Goal: Use online tool/utility: Use online tool/utility

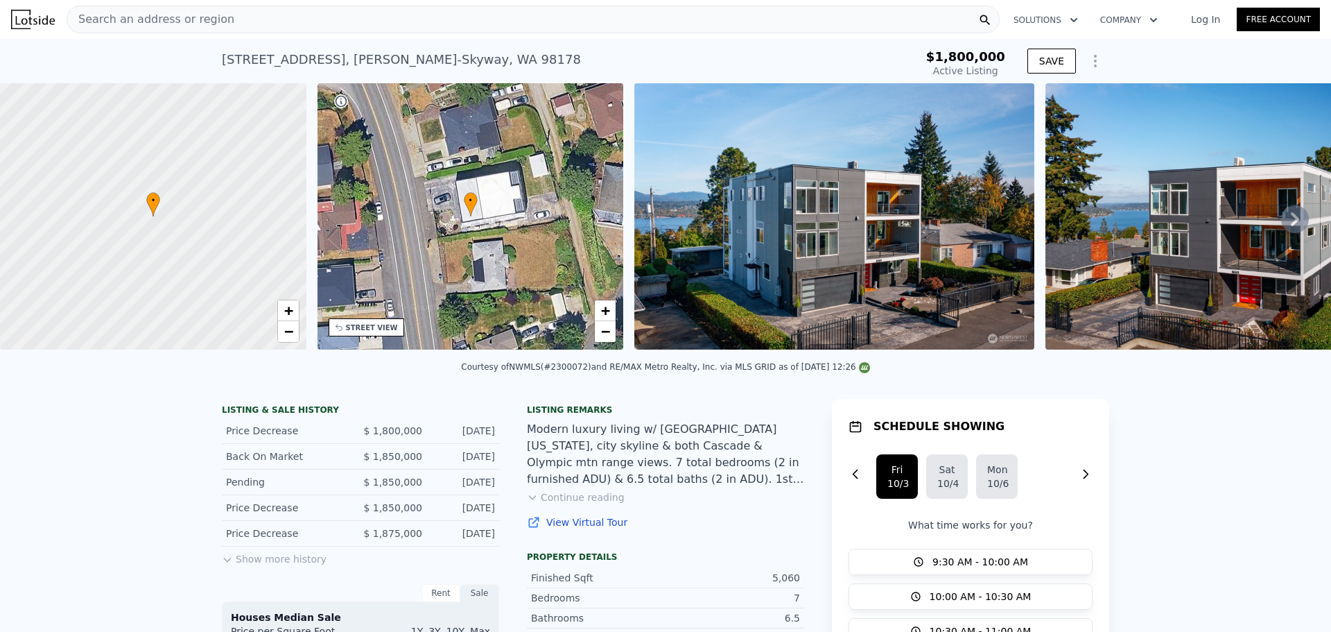
click at [207, 19] on span "Search an address or region" at bounding box center [150, 19] width 167 height 17
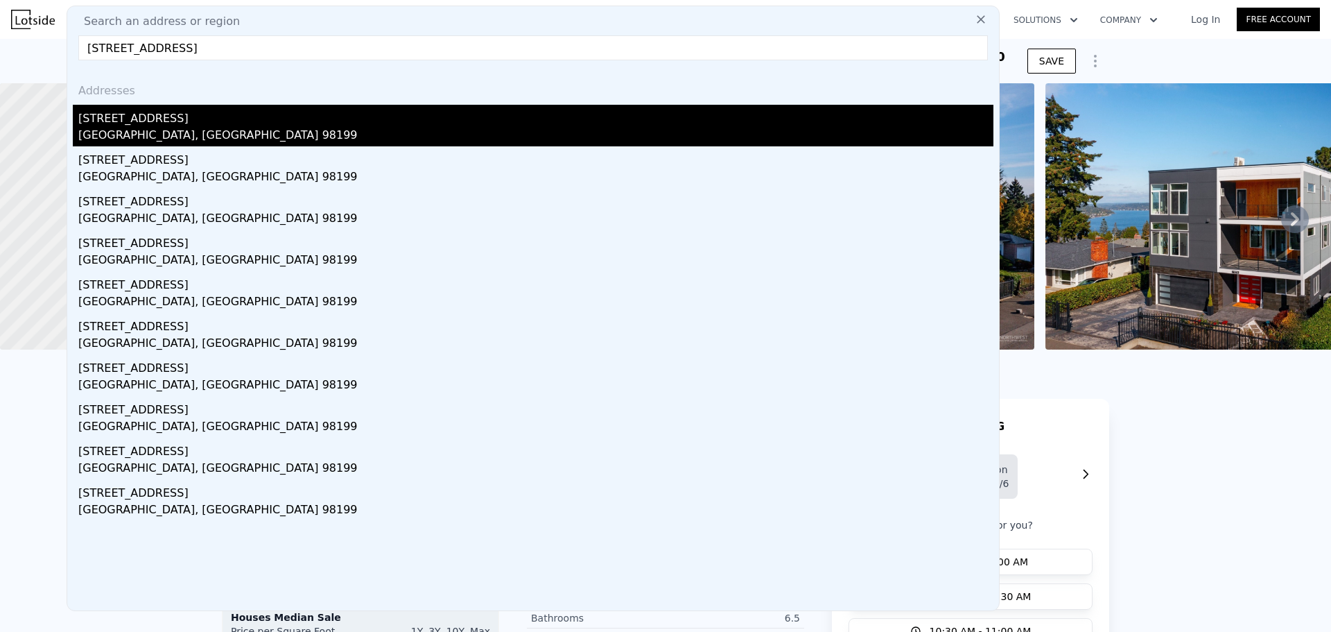
type input "[STREET_ADDRESS]"
click at [176, 121] on div "[STREET_ADDRESS]" at bounding box center [535, 116] width 915 height 22
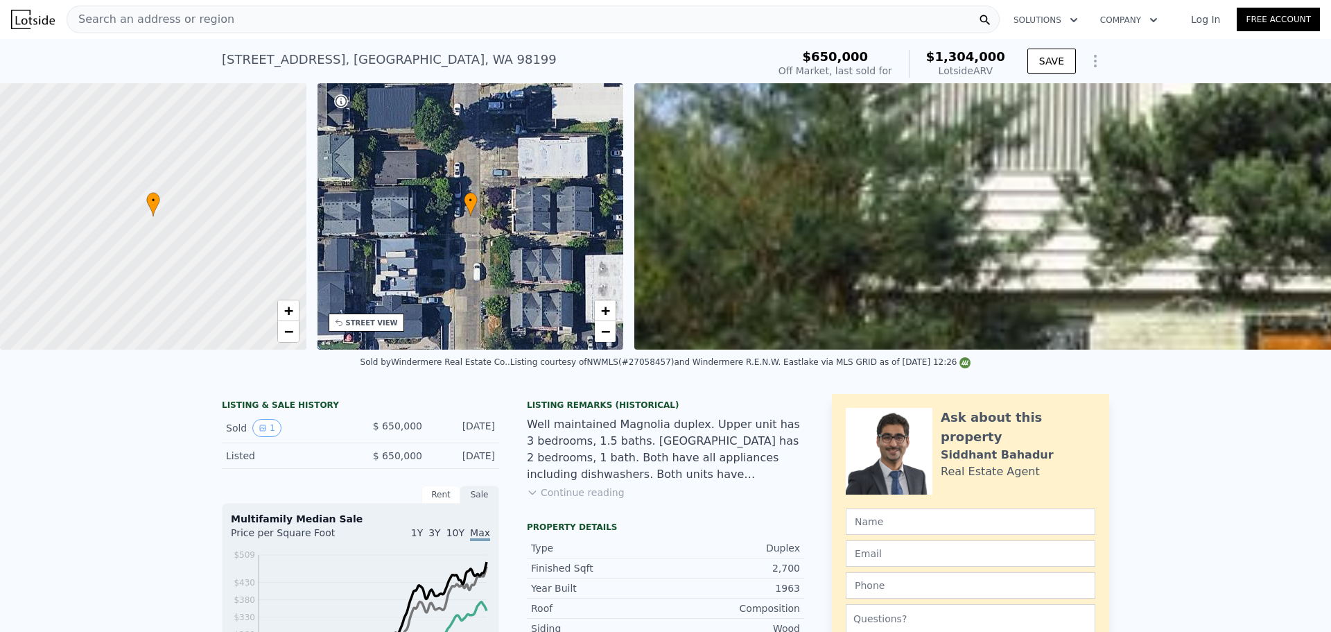
click at [228, 22] on div "Search an address or region" at bounding box center [533, 20] width 933 height 28
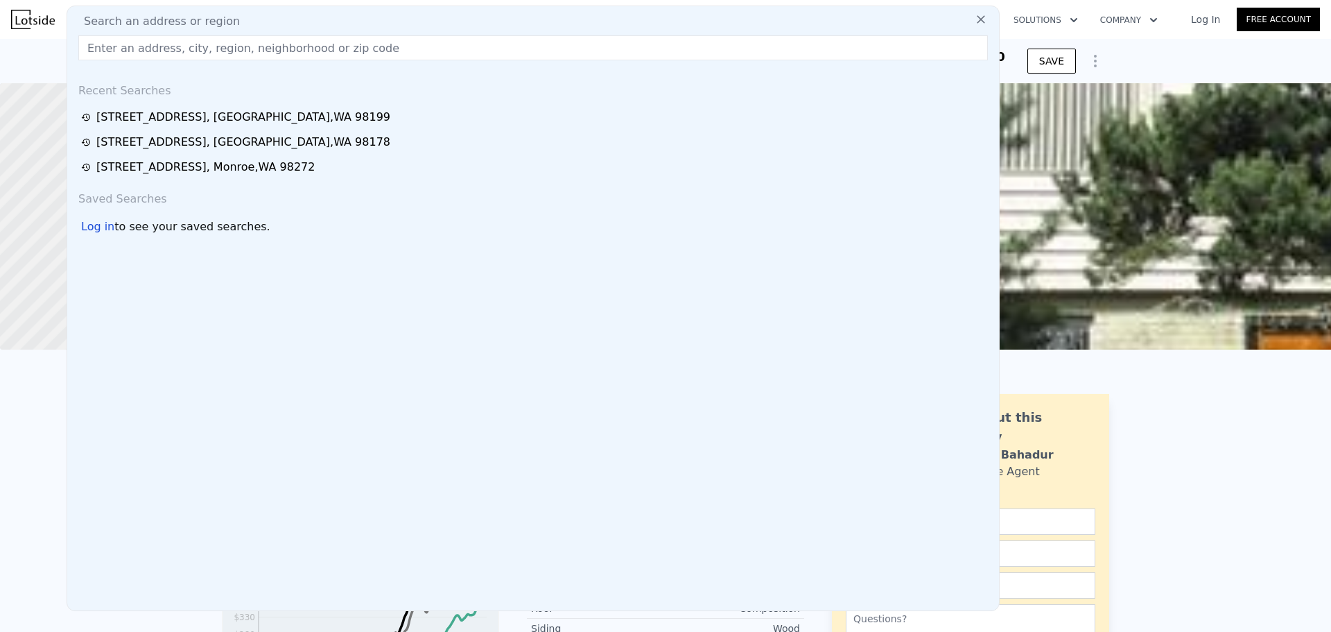
click at [319, 43] on input "text" at bounding box center [533, 47] width 910 height 25
paste input "[STREET_ADDRESS]"
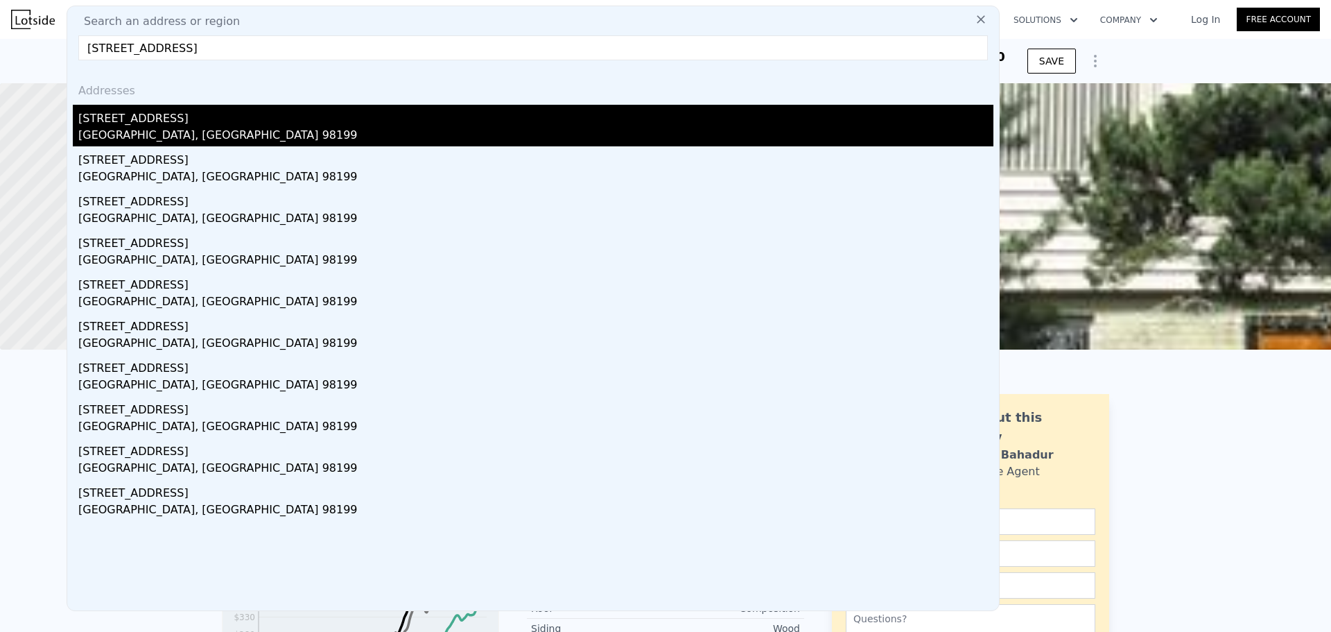
type input "[STREET_ADDRESS]"
click at [238, 116] on div "[STREET_ADDRESS]" at bounding box center [535, 116] width 915 height 22
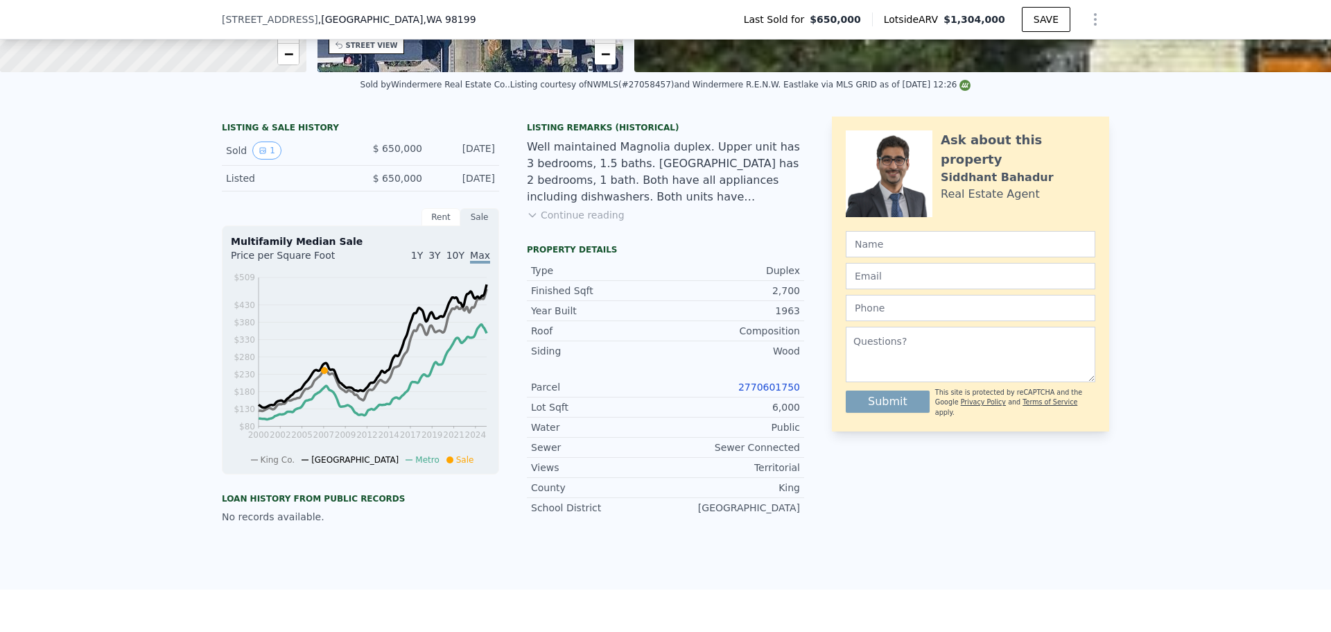
scroll to position [203, 0]
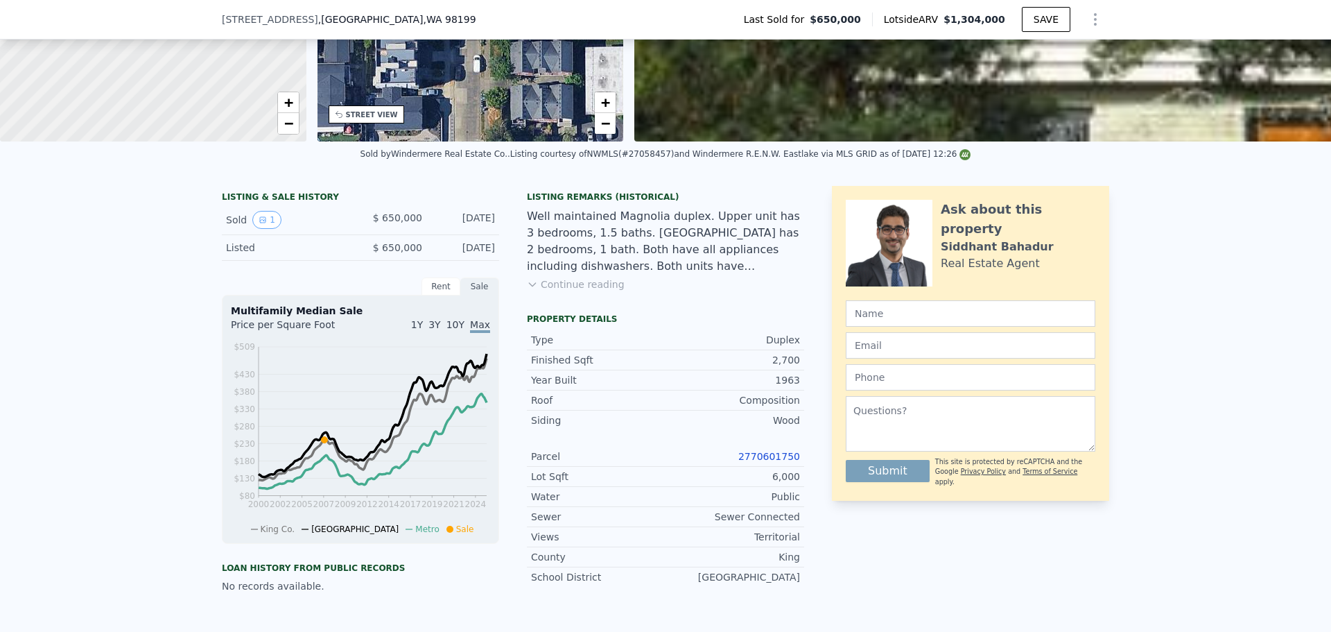
click at [767, 462] on link "2770601750" at bounding box center [769, 456] width 62 height 11
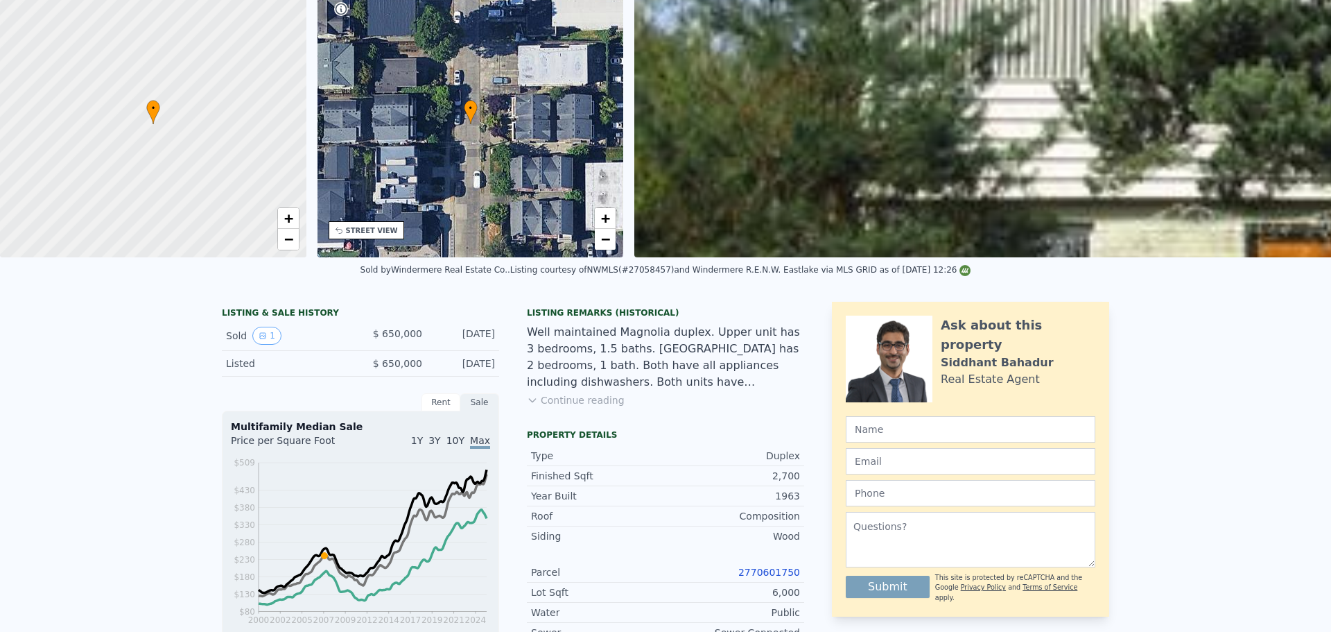
scroll to position [0, 0]
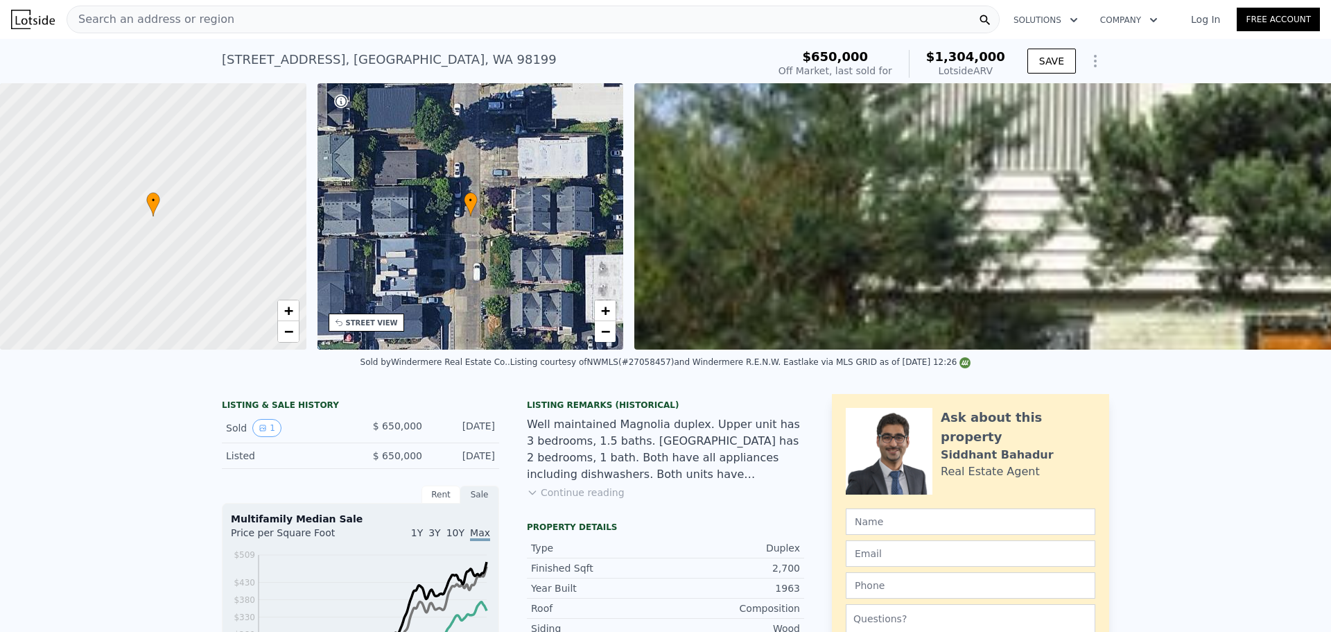
click at [206, 19] on span "Search an address or region" at bounding box center [150, 19] width 167 height 17
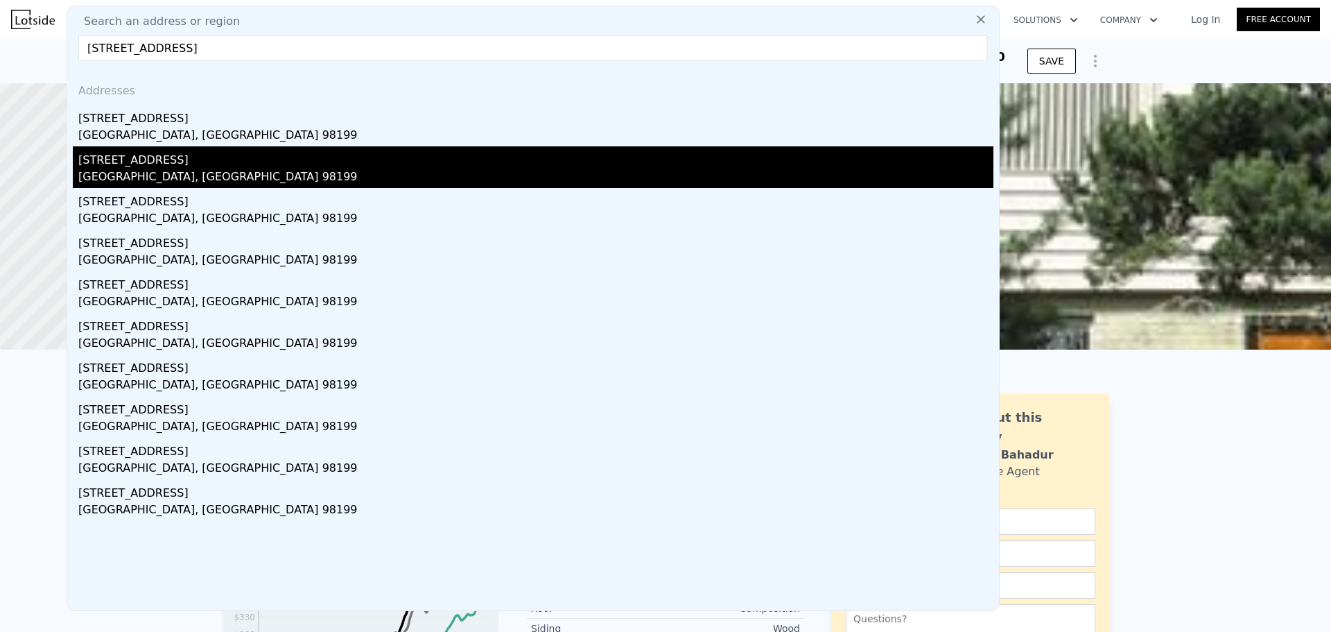
type input "[STREET_ADDRESS]"
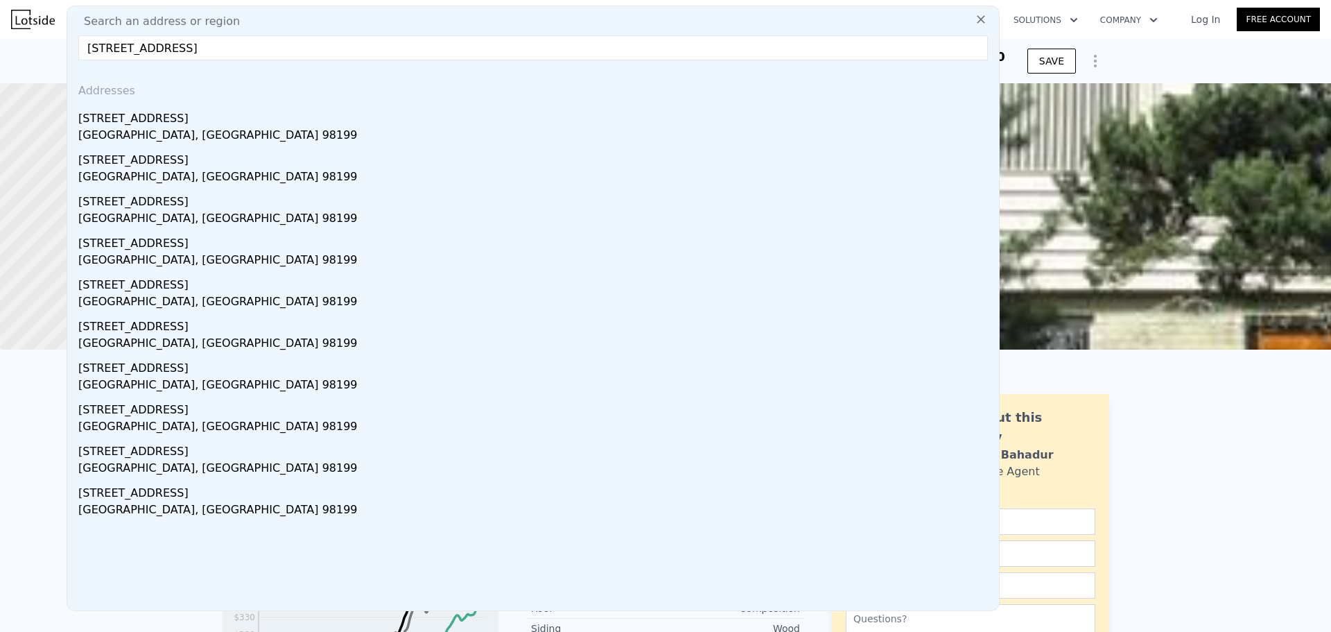
drag, startPoint x: 177, startPoint y: 164, endPoint x: 230, endPoint y: 159, distance: 52.9
click at [177, 164] on div "[STREET_ADDRESS]" at bounding box center [535, 157] width 915 height 22
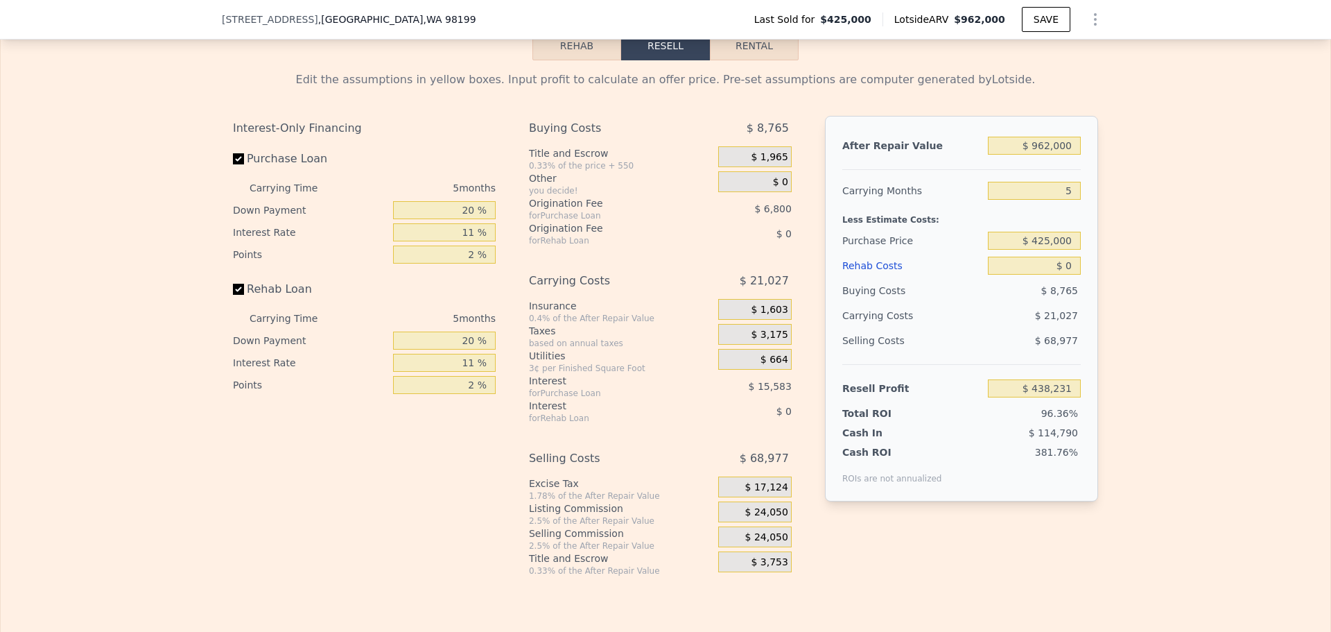
scroll to position [2214, 0]
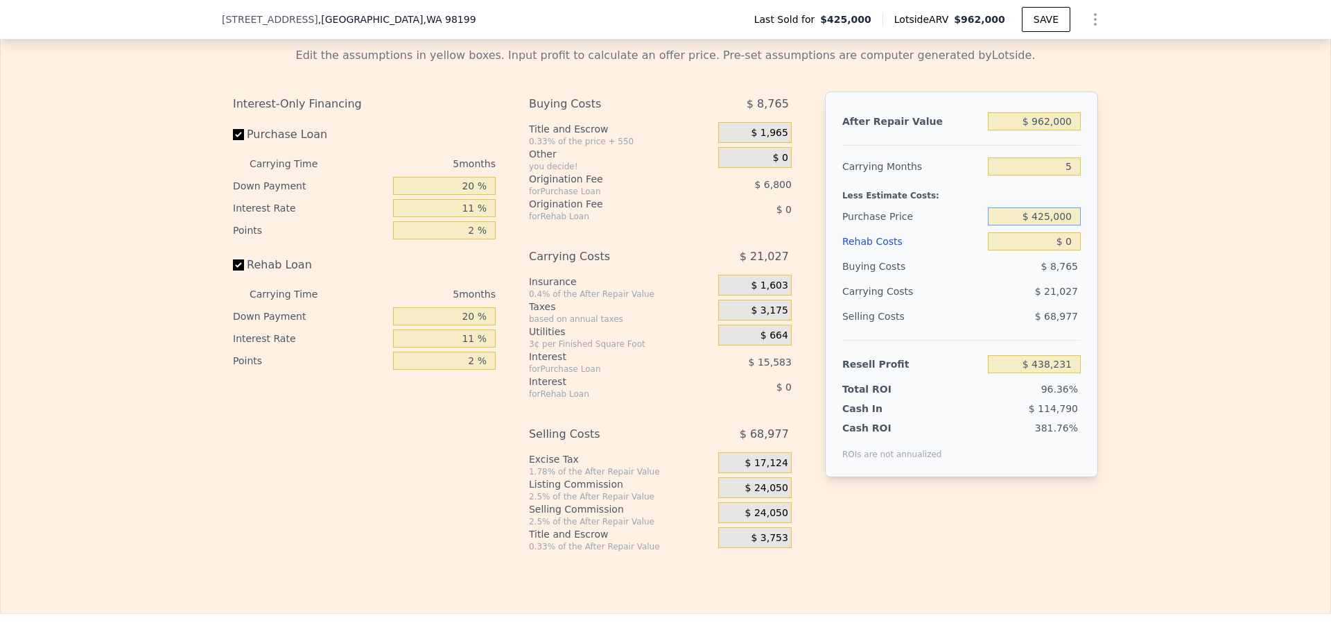
click at [1052, 225] on input "$ 425,000" at bounding box center [1034, 216] width 93 height 18
type input "$ 910,000"
click at [1150, 221] on div "Edit the assumptions in yellow boxes. Input profit to calculate an offer price.…" at bounding box center [666, 294] width 1330 height 516
type input "$ 438,231"
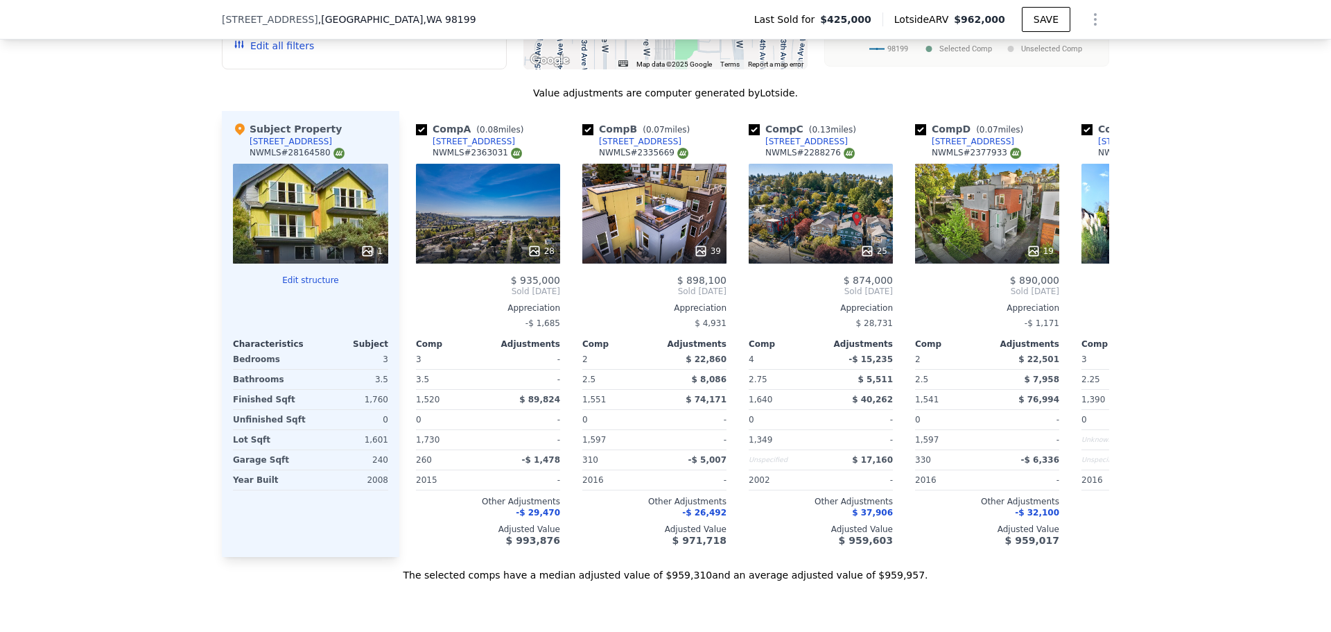
scroll to position [1595, 0]
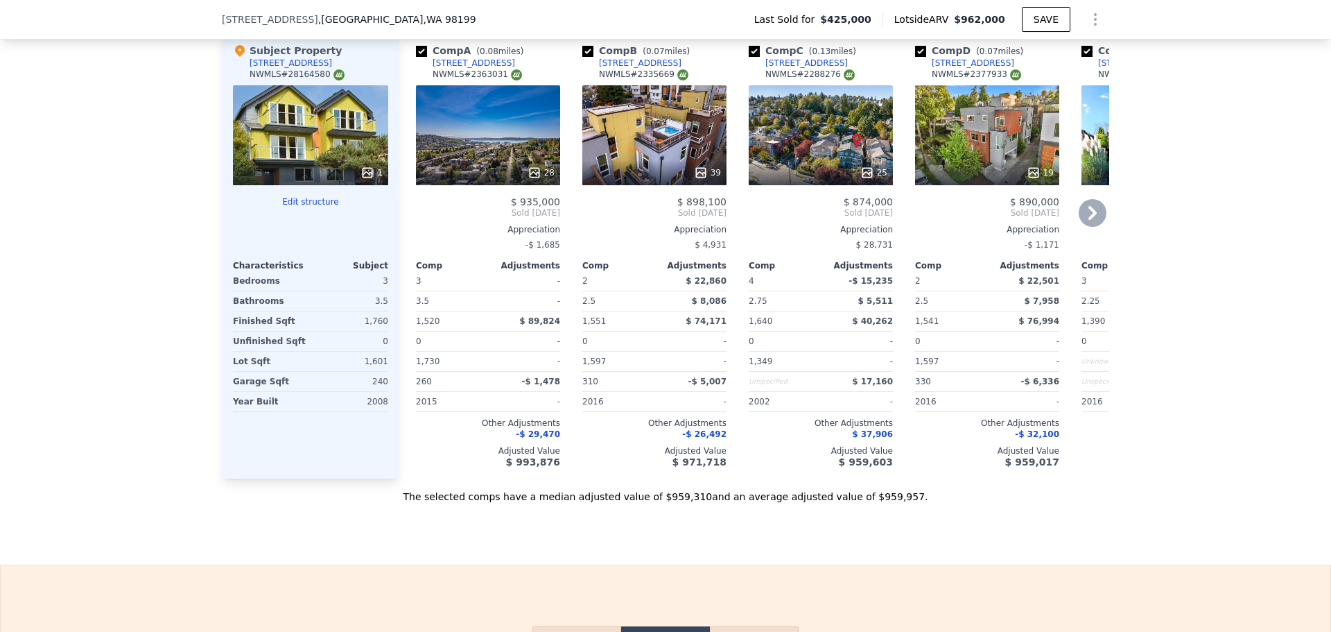
click at [528, 180] on icon at bounding box center [535, 173] width 14 height 14
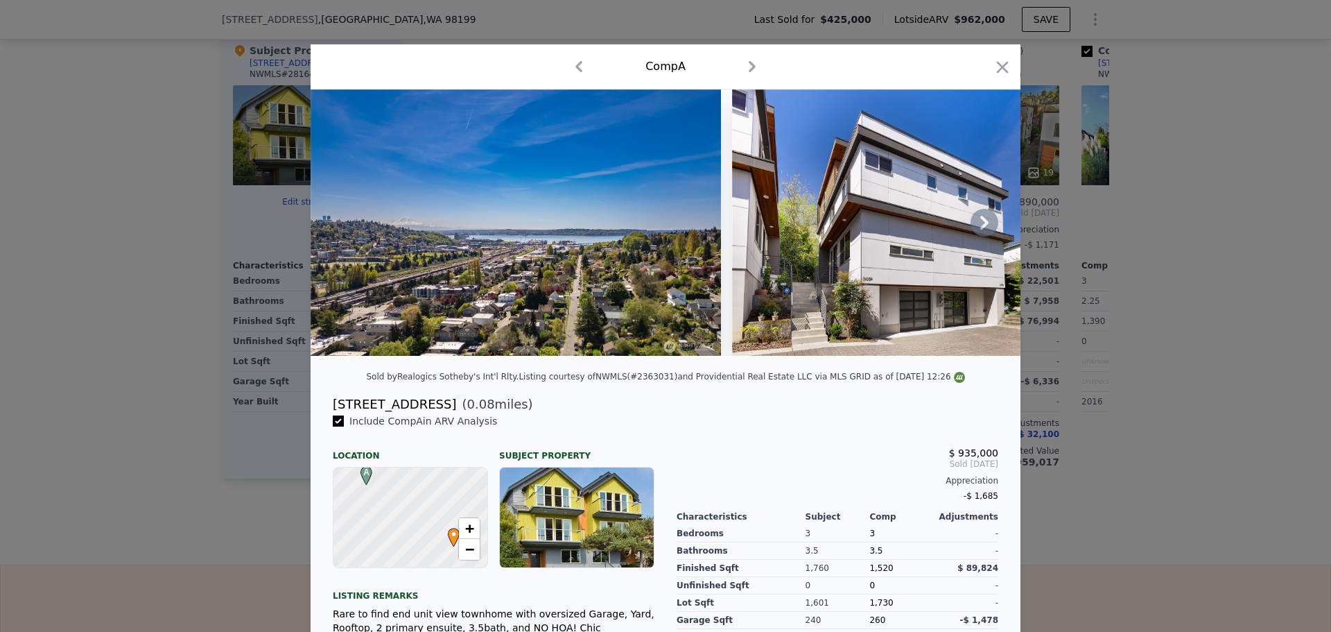
click at [979, 227] on icon at bounding box center [985, 223] width 28 height 28
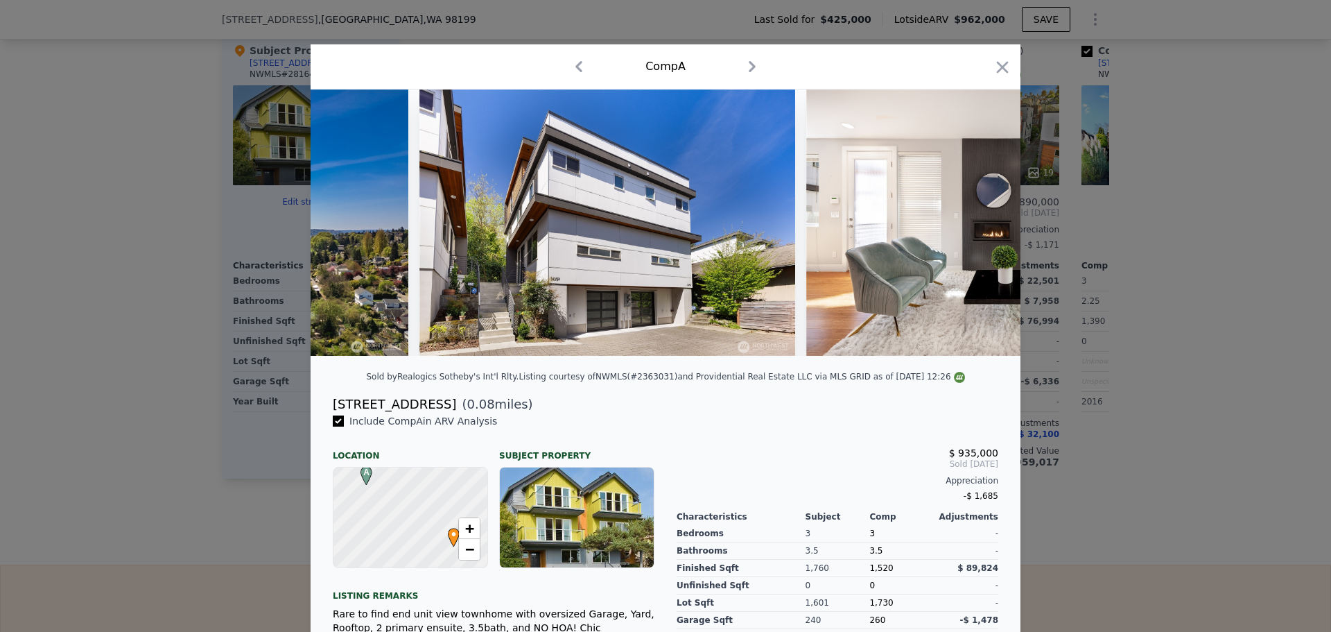
scroll to position [0, 333]
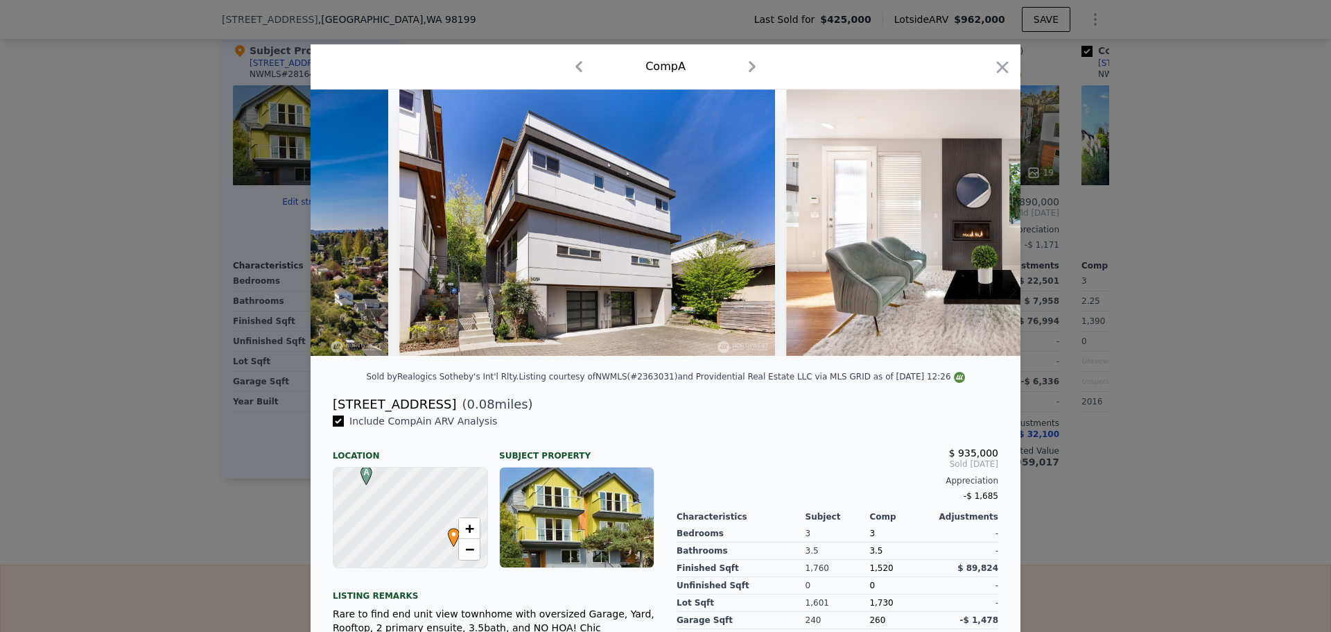
click at [979, 227] on img at bounding box center [985, 222] width 399 height 266
click at [979, 227] on icon at bounding box center [985, 223] width 28 height 28
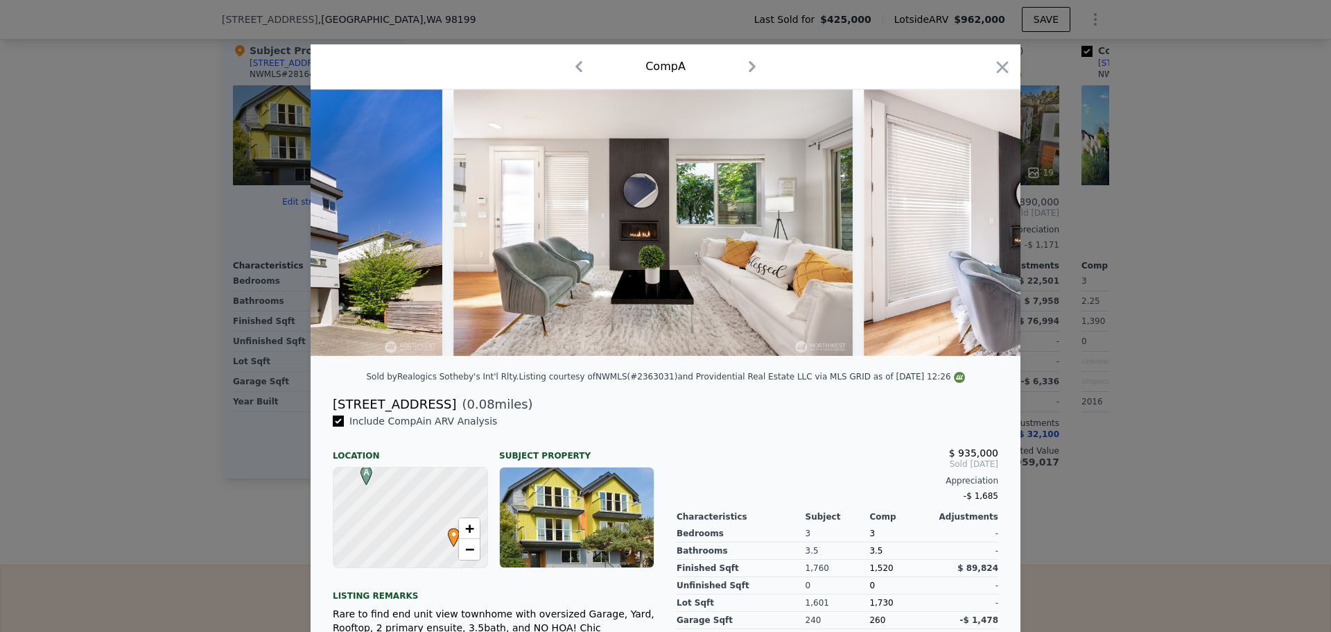
click at [979, 227] on img at bounding box center [1063, 222] width 399 height 266
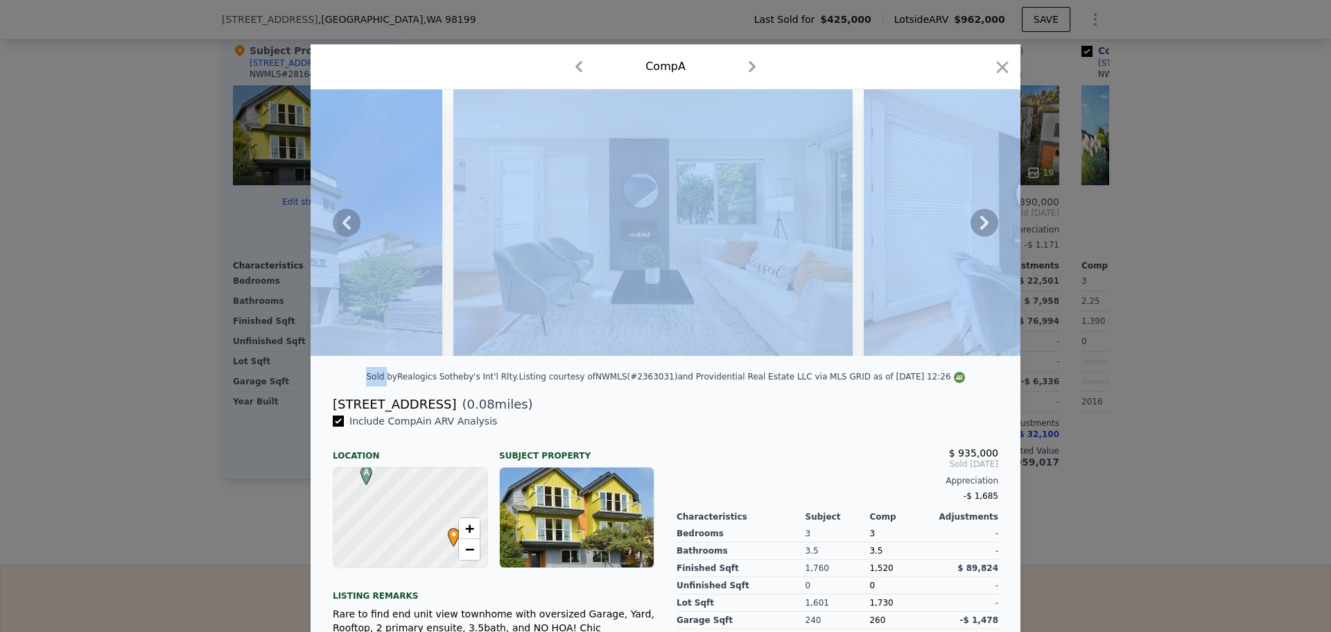
click at [979, 227] on icon at bounding box center [985, 223] width 28 height 28
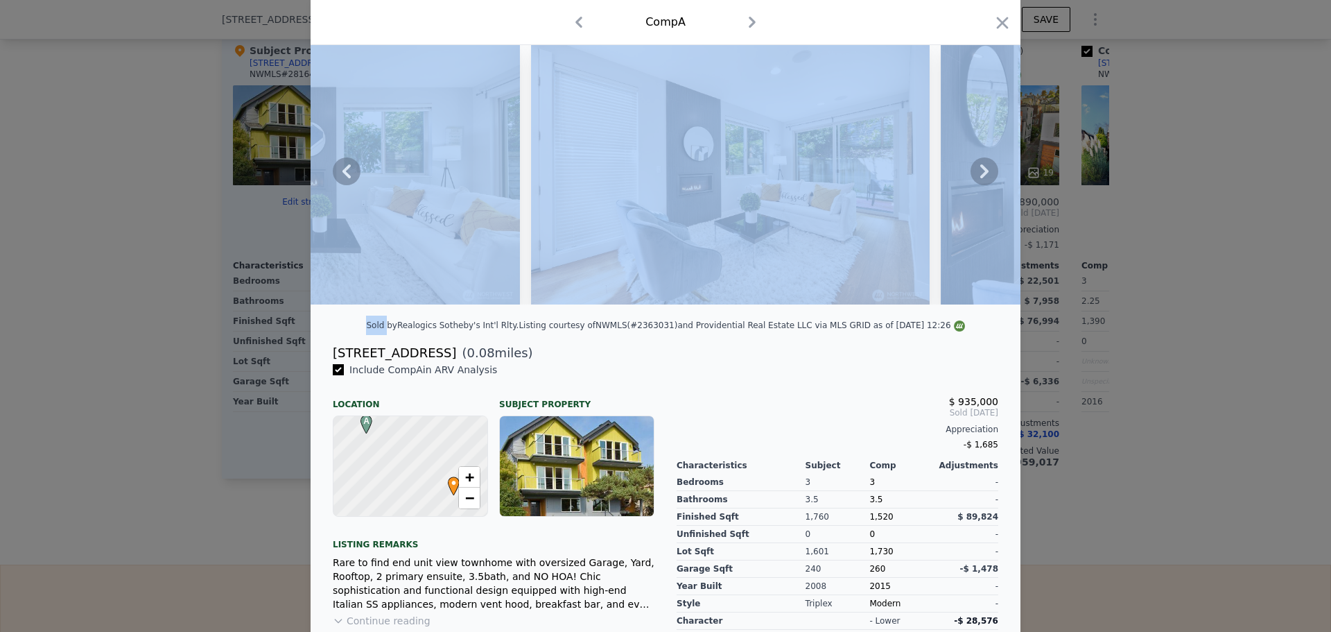
scroll to position [0, 0]
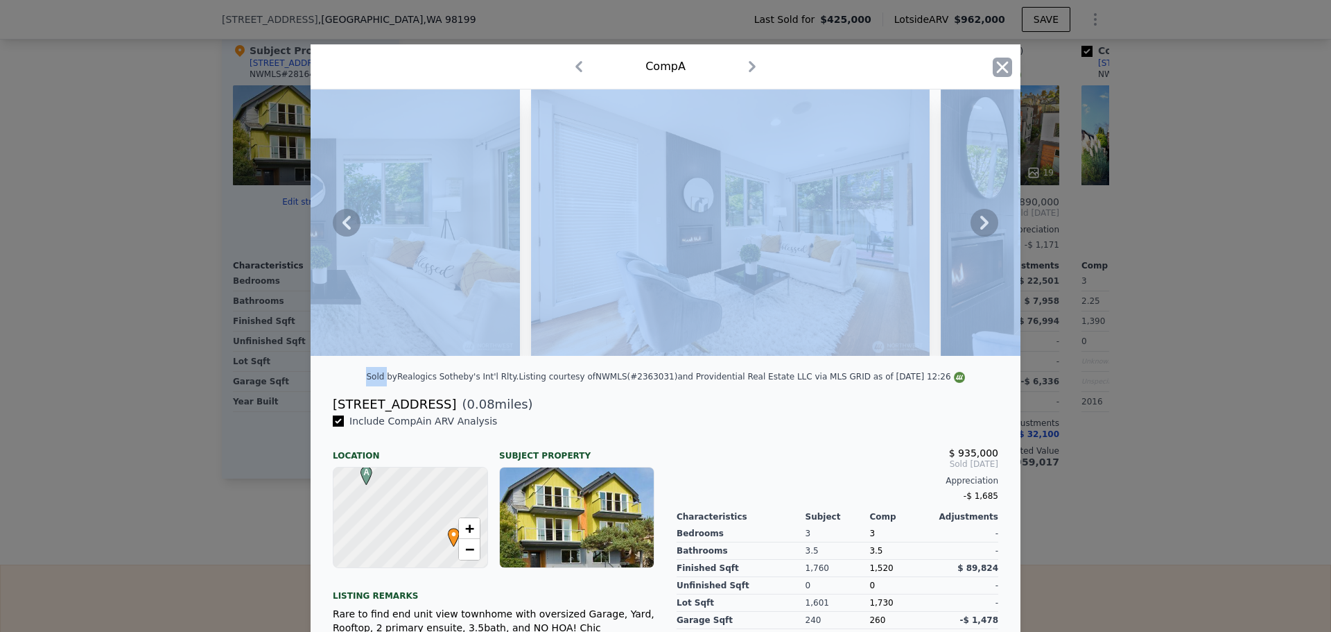
click at [998, 66] on icon "button" at bounding box center [1003, 67] width 12 height 12
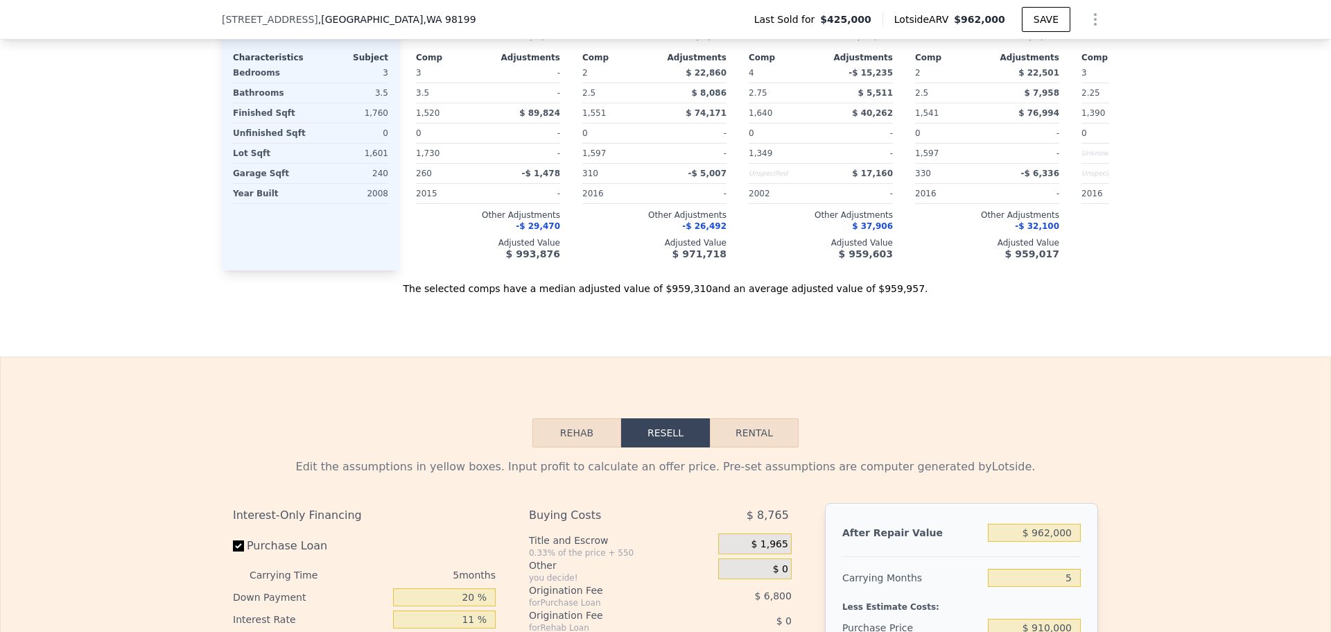
scroll to position [2149, 0]
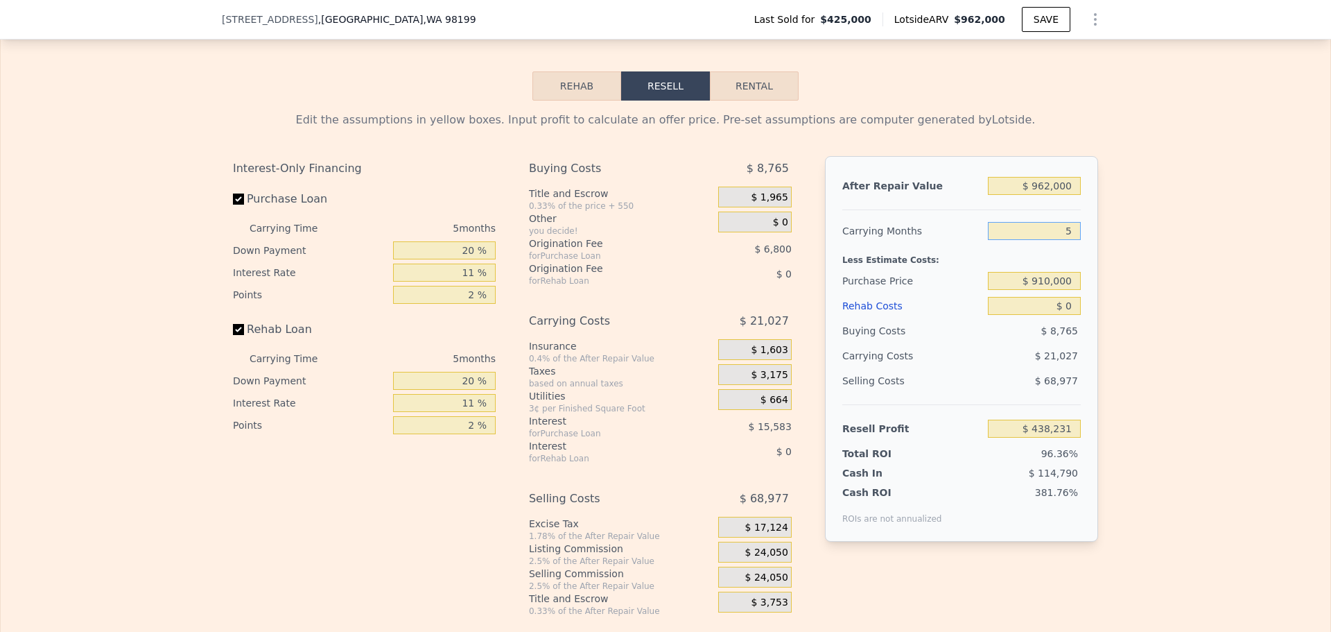
drag, startPoint x: 1067, startPoint y: 253, endPoint x: 1058, endPoint y: 252, distance: 9.1
click at [1058, 240] on input "5" at bounding box center [1034, 231] width 93 height 18
type input "4"
type input "$ 442,436"
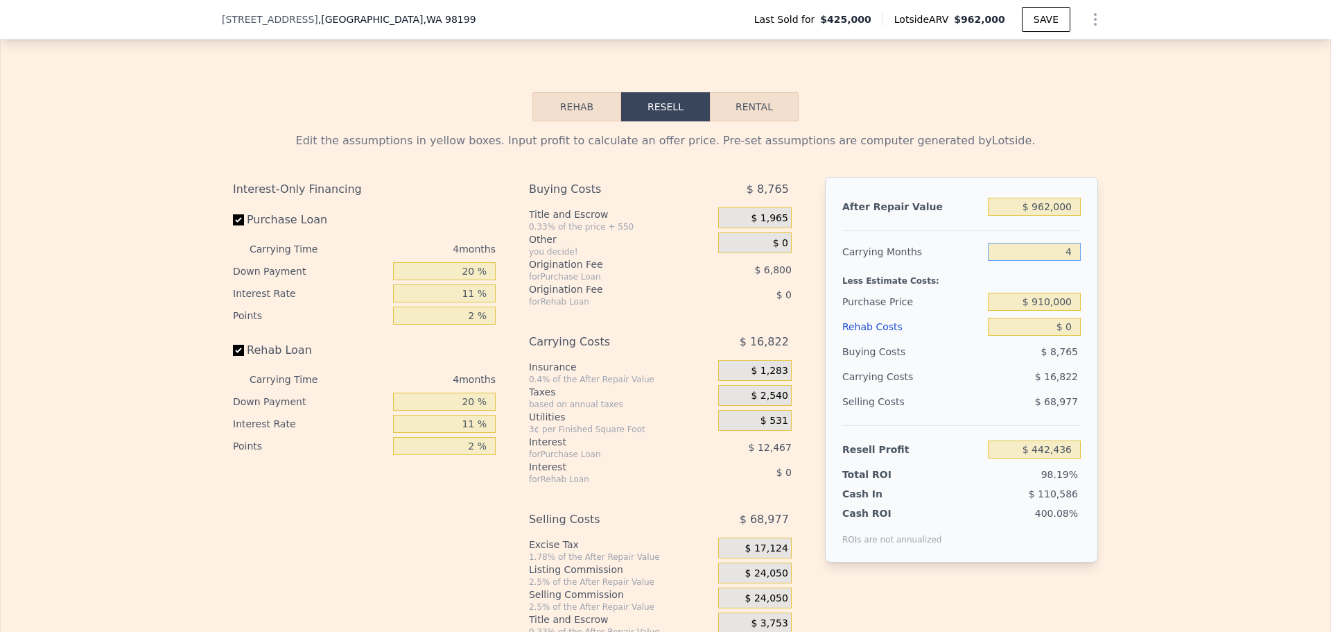
scroll to position [2219, 0]
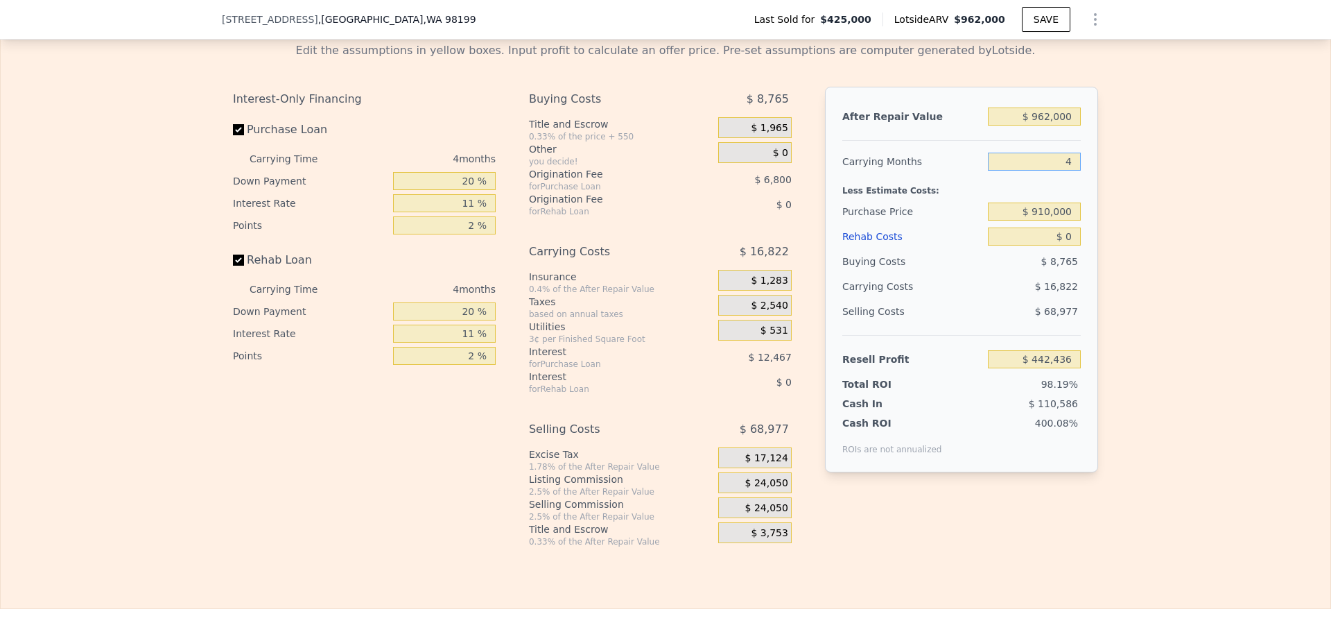
type input "4"
click at [1071, 245] on input "$ 0" at bounding box center [1034, 236] width 93 height 18
type input "$ 45,000"
type input "$ 395,396"
type input "$ 45,000"
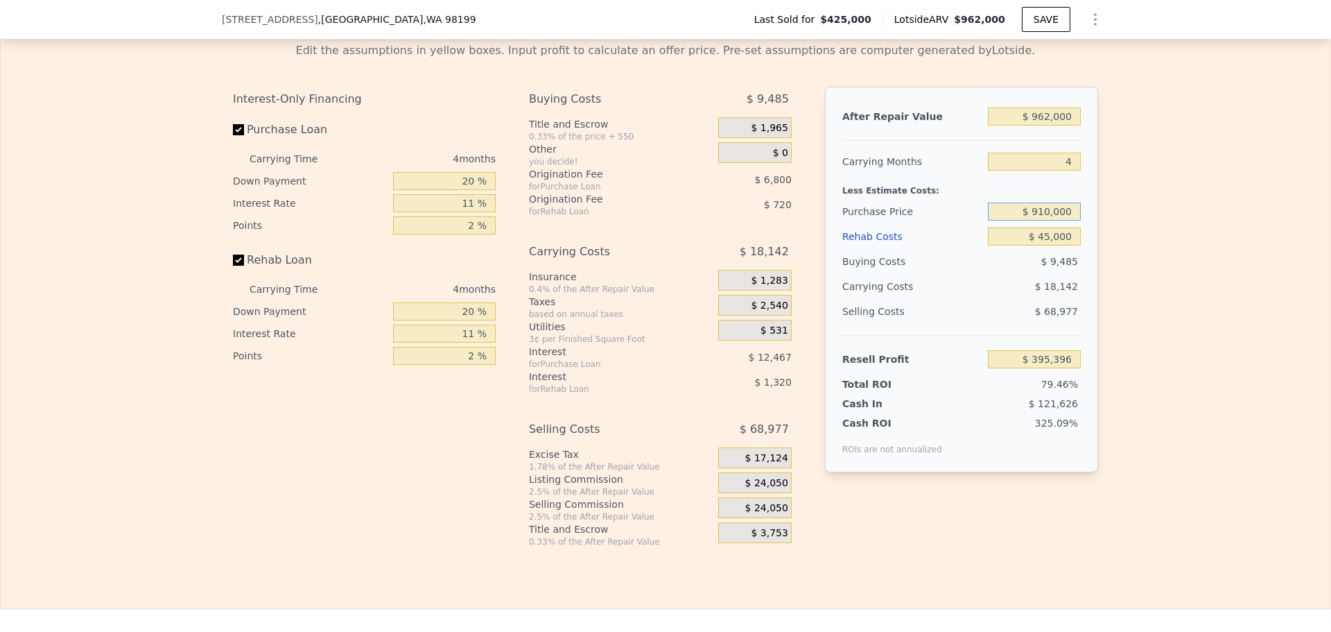
click at [1046, 220] on input "$ 910,000" at bounding box center [1034, 211] width 93 height 18
type input "$ 800,000"
click at [1120, 203] on div "Edit the assumptions in yellow boxes. Input profit to calculate an offer price.…" at bounding box center [666, 289] width 1330 height 516
type input "$ 2,147"
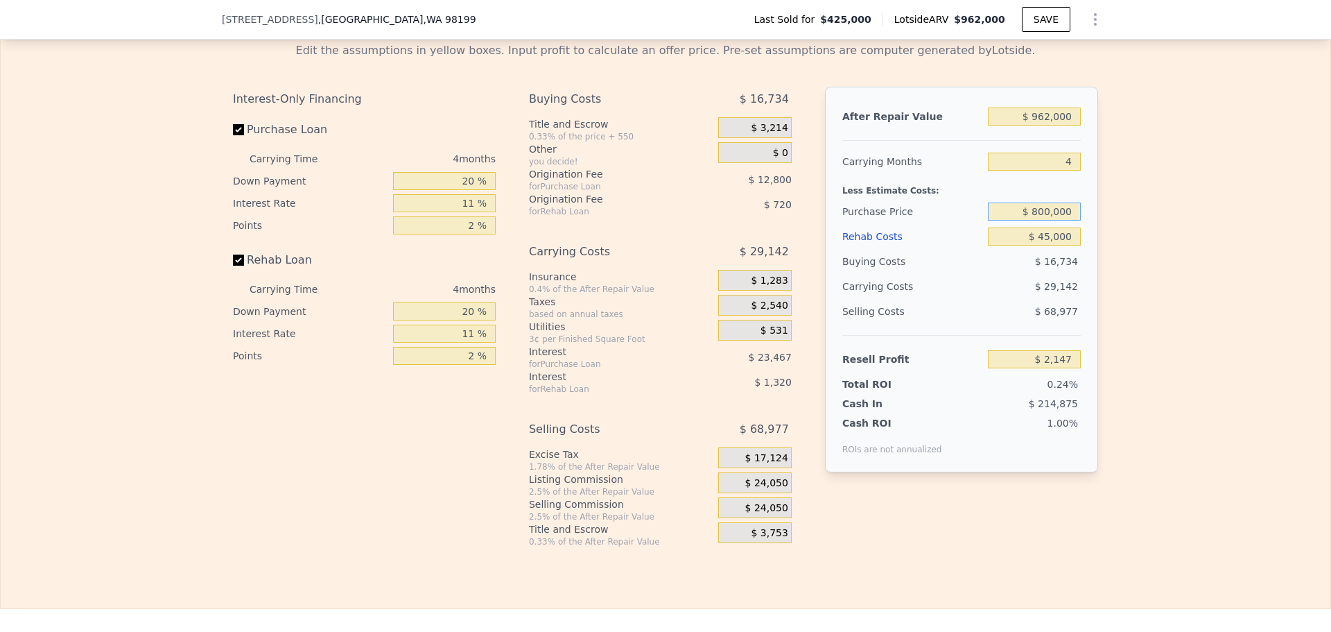
drag, startPoint x: 1033, startPoint y: 232, endPoint x: 1048, endPoint y: 230, distance: 15.4
click at [1048, 220] on input "$ 800,000" at bounding box center [1034, 211] width 93 height 18
type input "$ 780,000"
click at [1168, 243] on div "Edit the assumptions in yellow boxes. Input profit to calculate an offer price.…" at bounding box center [666, 289] width 1330 height 516
type input "$ 23,122"
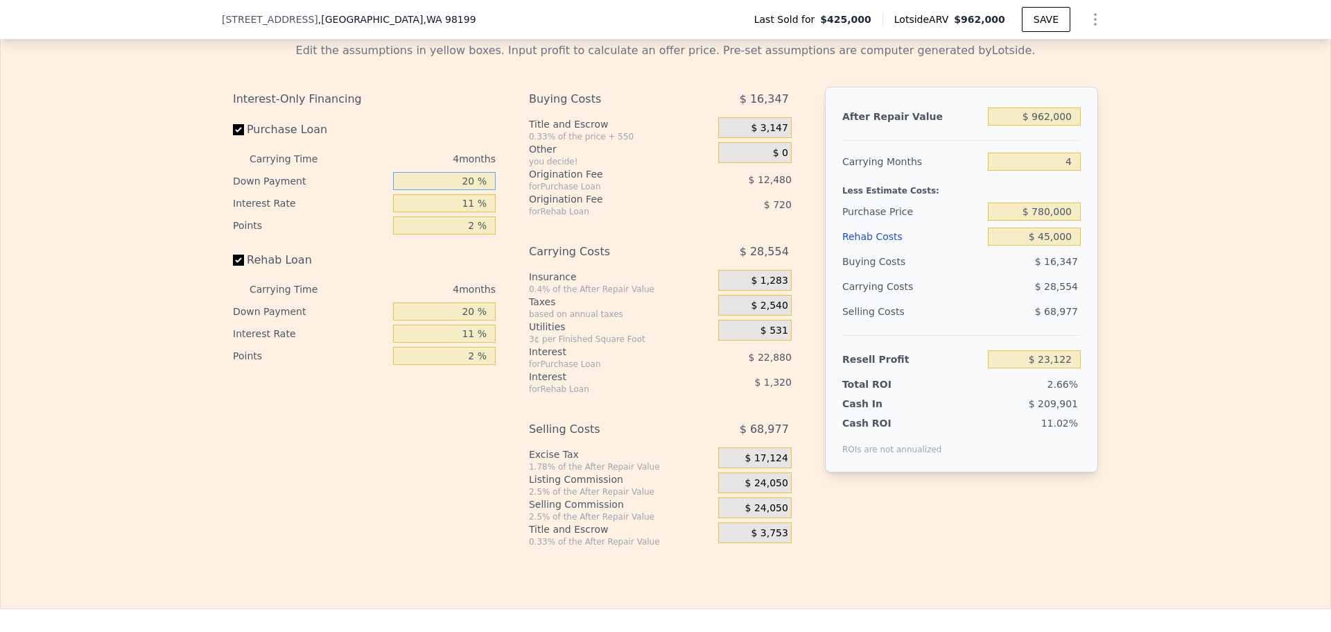
click at [465, 190] on input "20 %" at bounding box center [444, 181] width 103 height 18
type input "10 %"
type input "1 %"
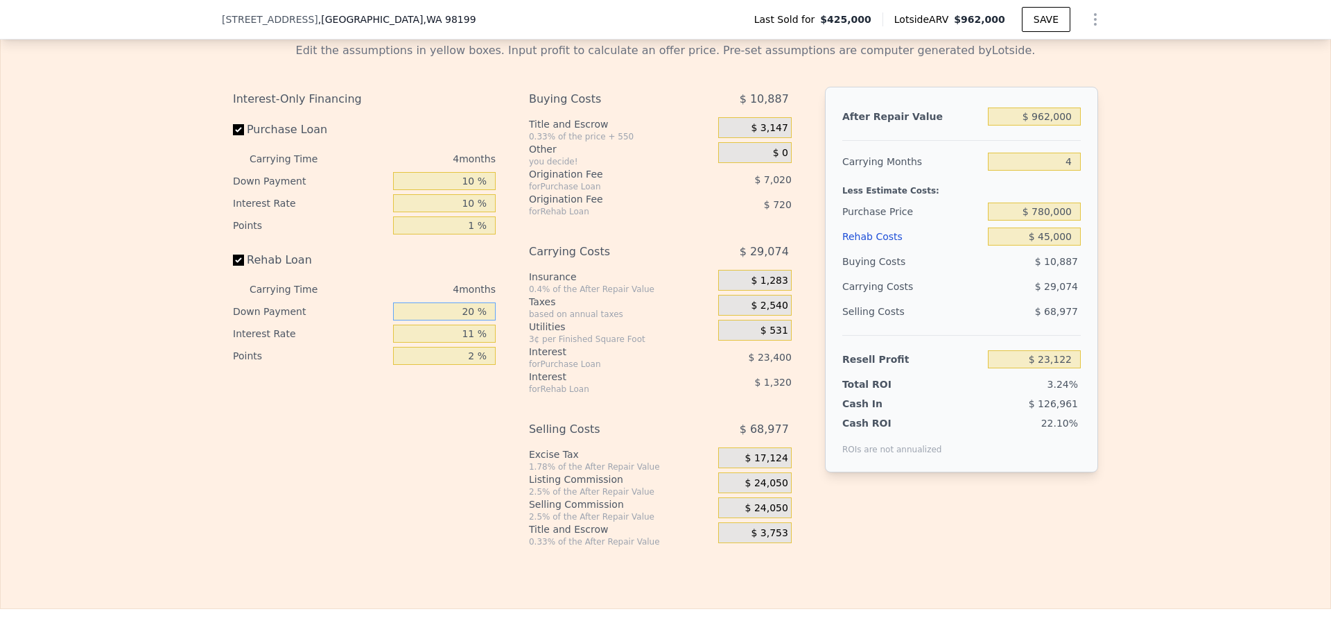
type input "$ 28,062"
type input "10 %"
type input "$ 27,808"
type input "1 %"
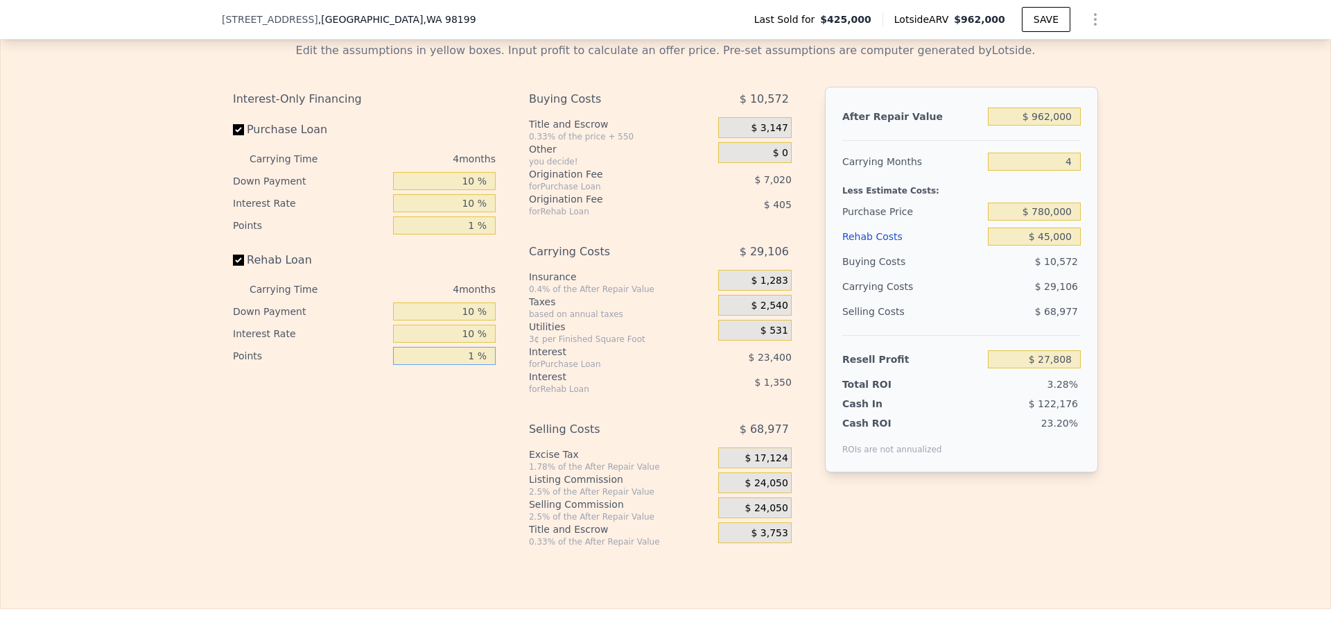
type input "$ 28,345"
type input "1 %"
click at [747, 489] on span "$ 24,050" at bounding box center [766, 483] width 43 height 12
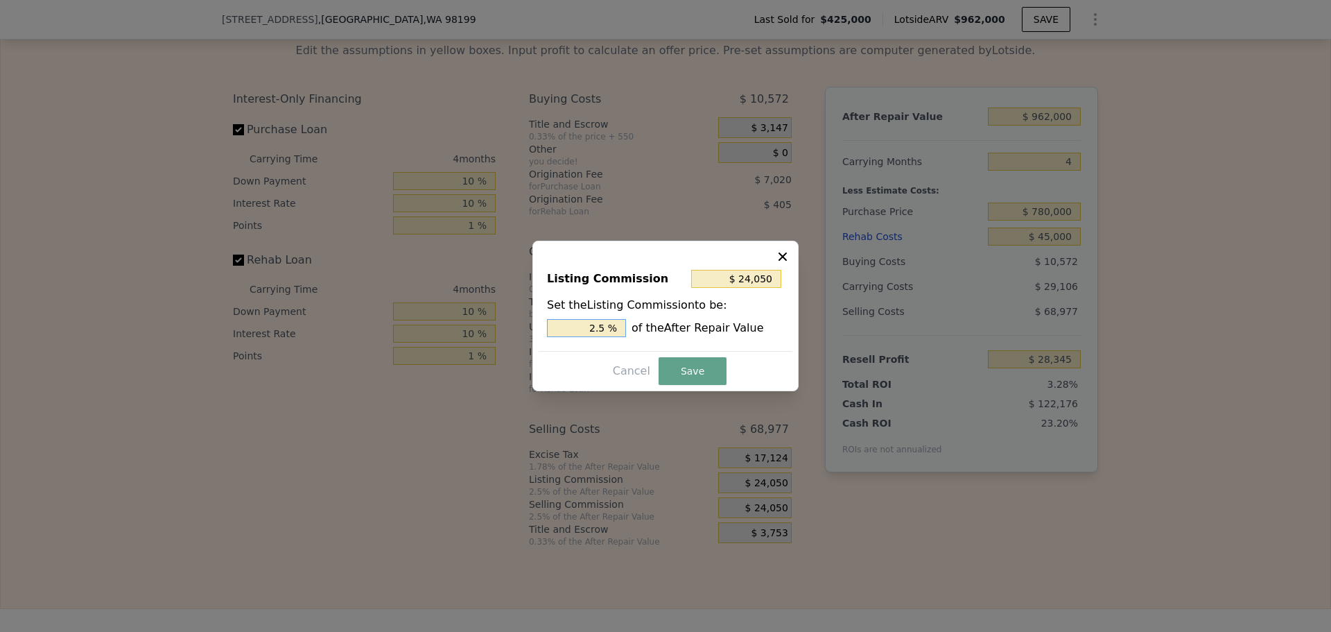
drag, startPoint x: 598, startPoint y: 330, endPoint x: 611, endPoint y: 325, distance: 14.0
click at [611, 325] on input "2.5 %" at bounding box center [586, 328] width 79 height 18
type input "$ 19,240"
type input "2 %"
drag, startPoint x: 690, startPoint y: 370, endPoint x: 704, endPoint y: 390, distance: 24.4
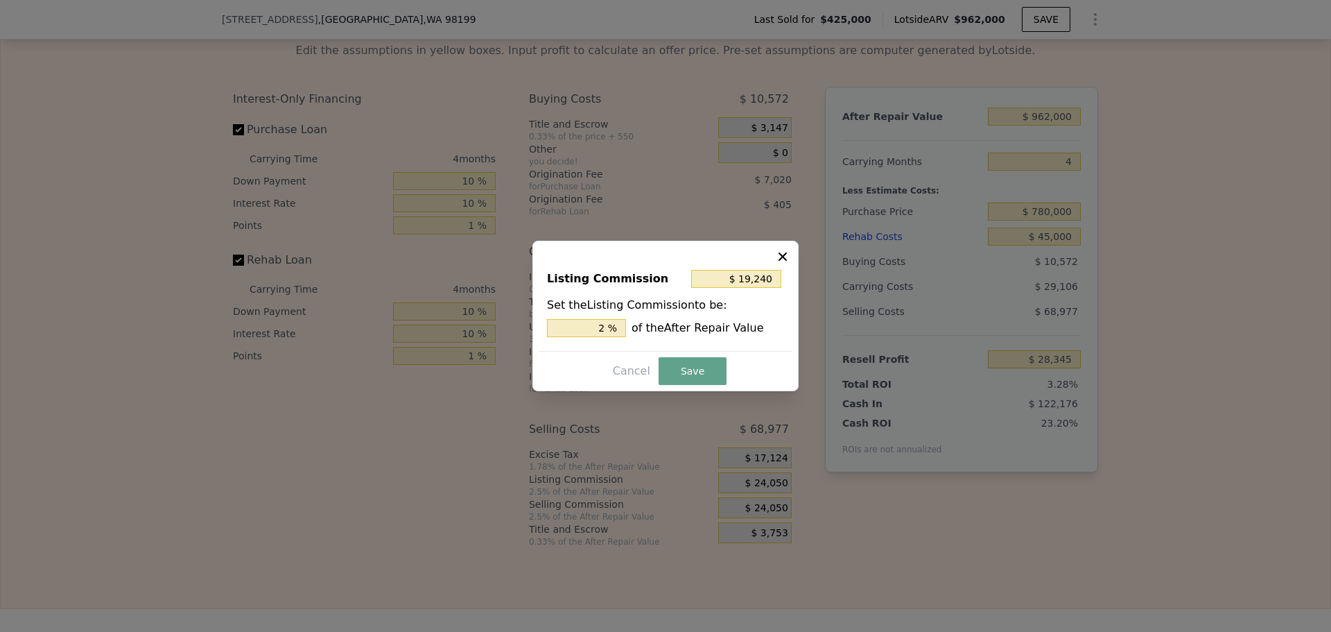
click at [690, 370] on button "Save" at bounding box center [693, 371] width 68 height 28
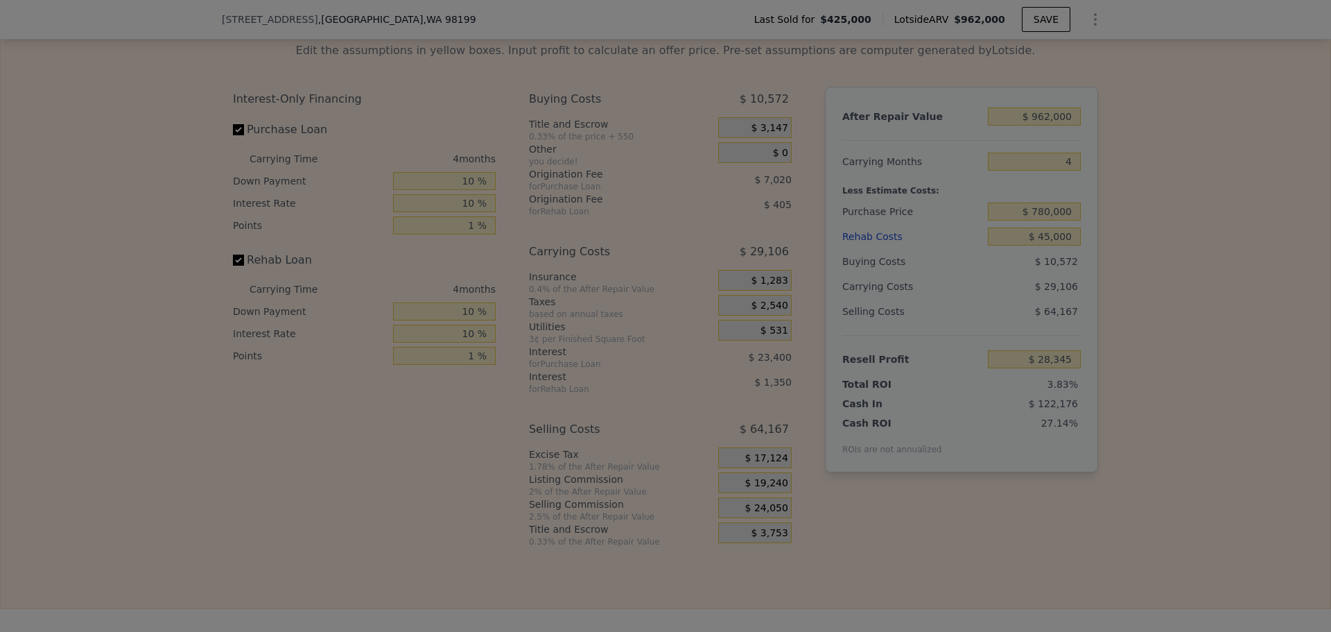
type input "$ 33,155"
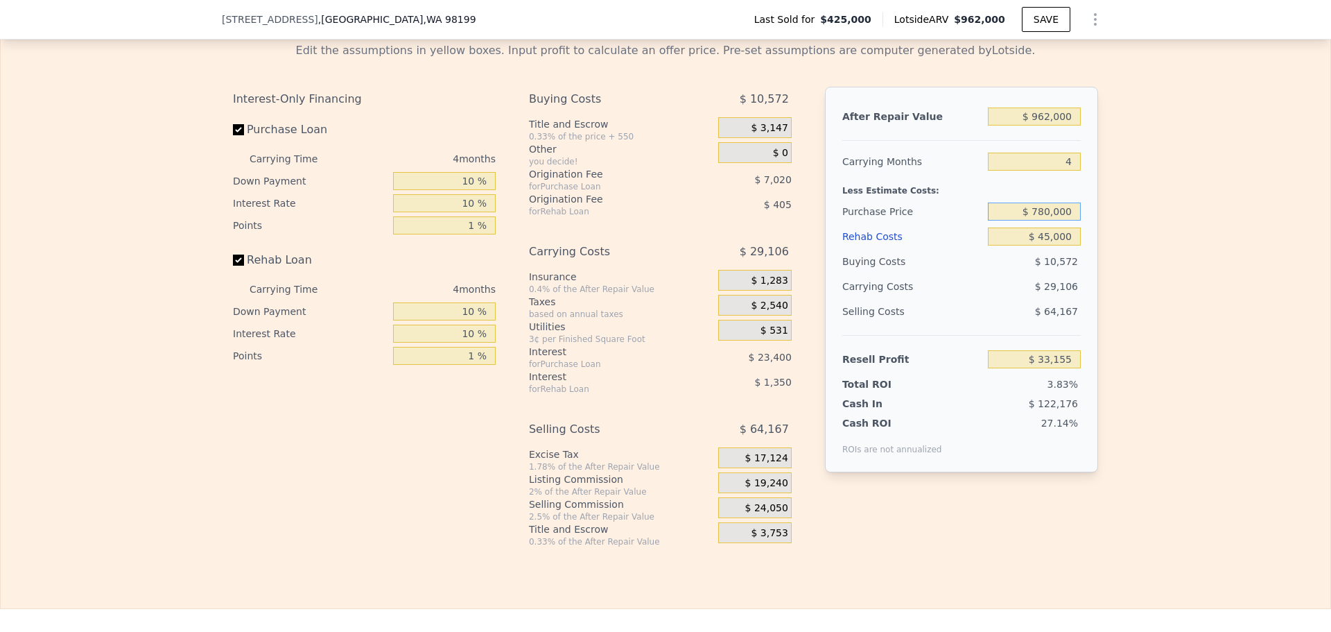
click at [1043, 220] on input "$ 780,000" at bounding box center [1034, 211] width 93 height 18
type input "$ 750,000"
click at [1164, 264] on div "Edit the assumptions in yellow boxes. Input profit to calculate an offer price.…" at bounding box center [666, 289] width 1330 height 516
type input "$ 64,424"
click at [1048, 220] on input "$ 750,000" at bounding box center [1034, 211] width 93 height 18
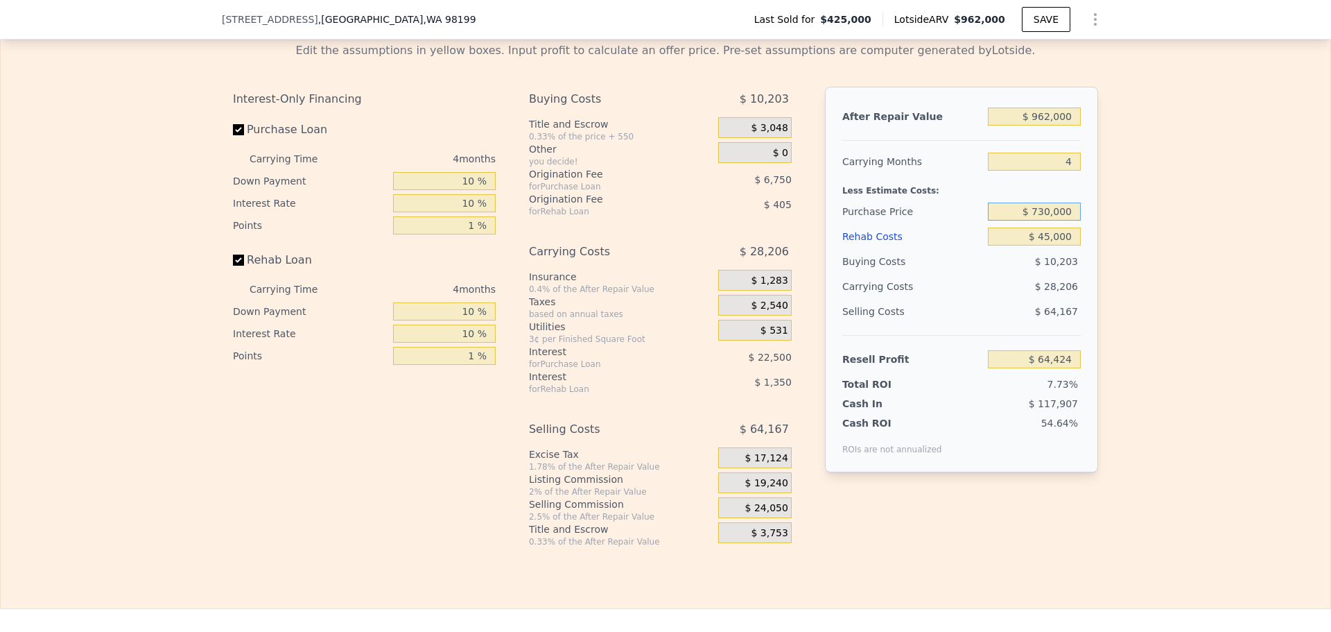
type input "$ 730,000"
click at [1141, 241] on div "Edit the assumptions in yellow boxes. Input profit to calculate an offer price.…" at bounding box center [666, 289] width 1330 height 516
type input "$ 85,271"
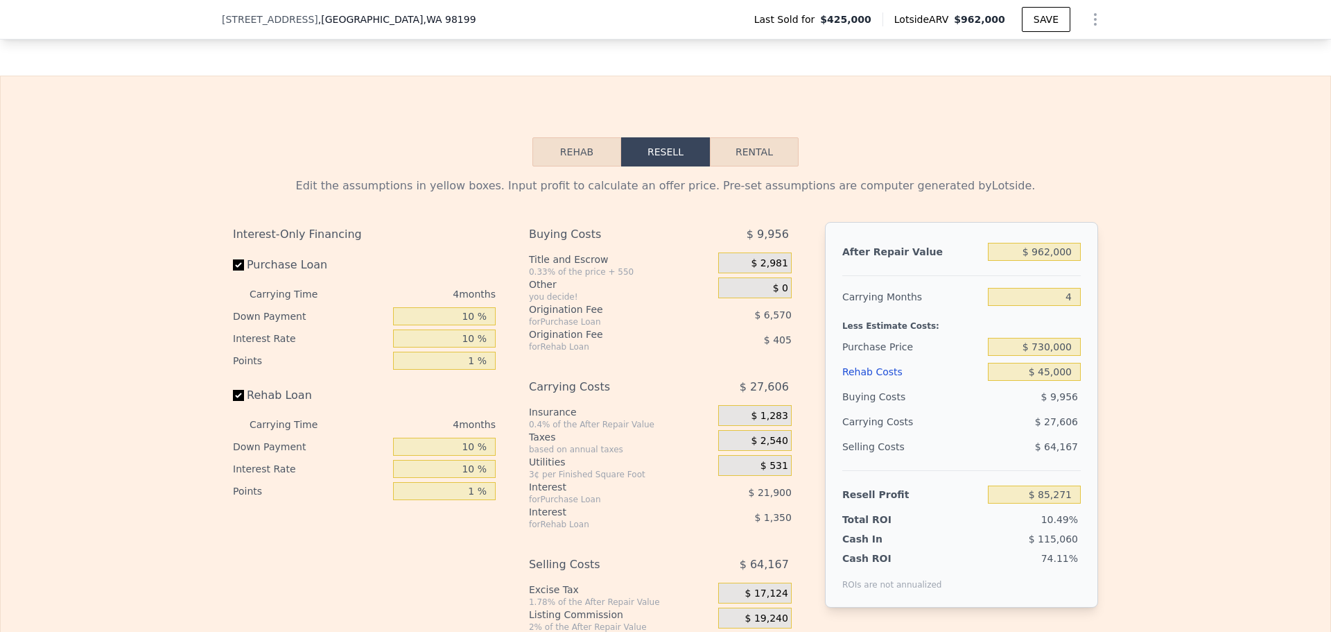
scroll to position [2149, 0]
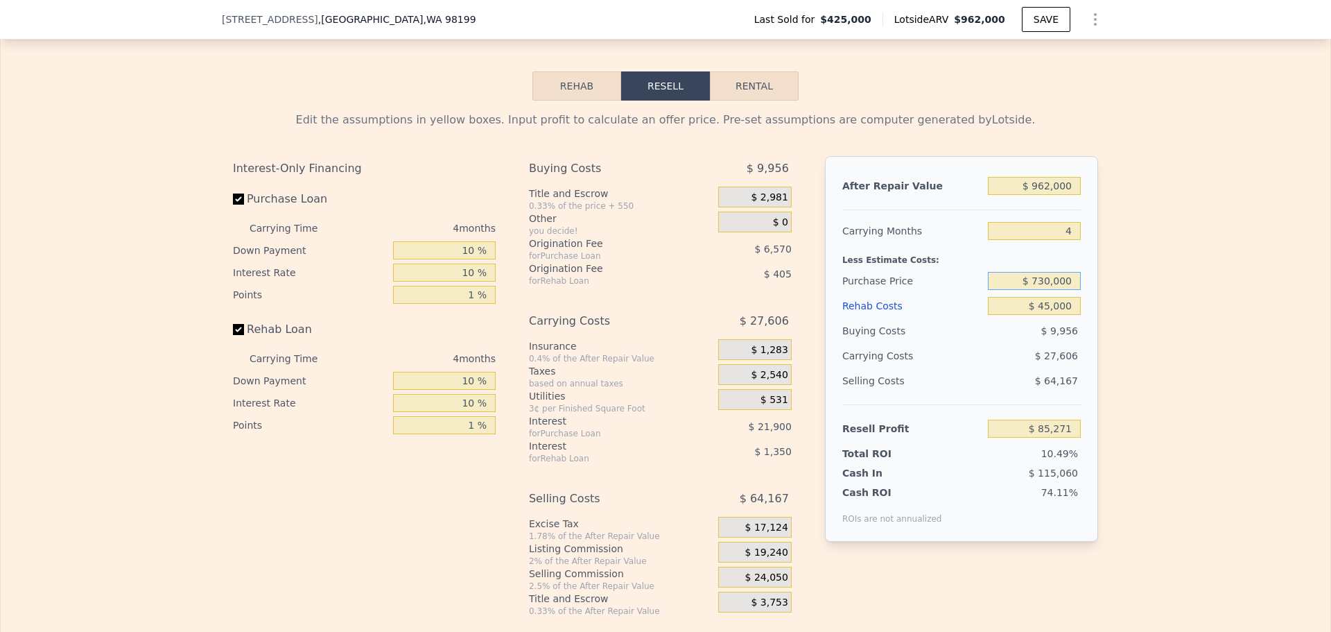
click at [1055, 290] on input "$ 730,000" at bounding box center [1034, 281] width 93 height 18
click at [1125, 276] on div "Edit the assumptions in yellow boxes. Input profit to calculate an offer price.…" at bounding box center [666, 359] width 1330 height 516
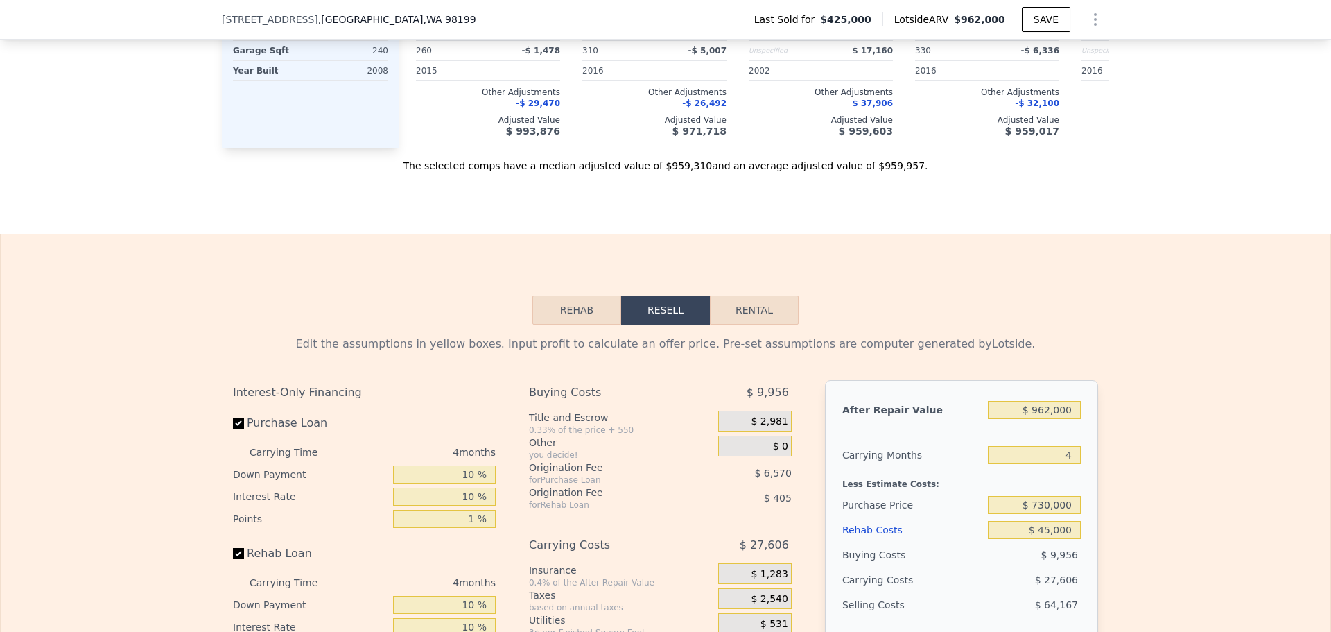
scroll to position [2080, 0]
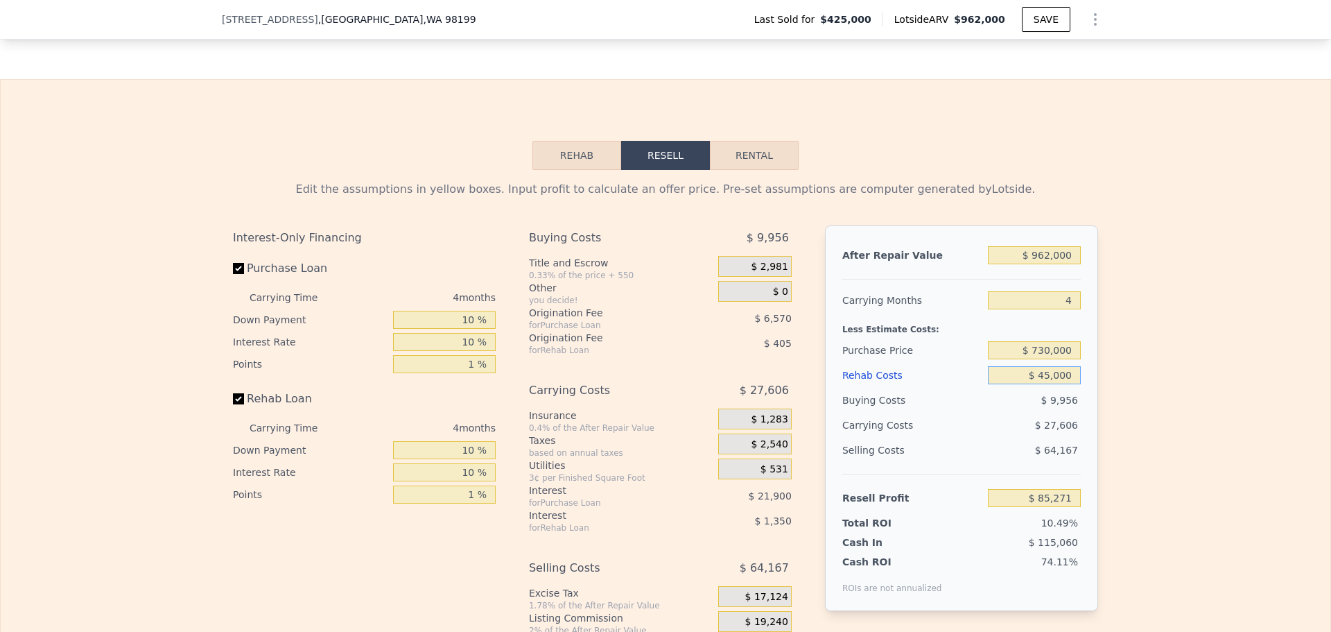
drag, startPoint x: 1038, startPoint y: 399, endPoint x: 1046, endPoint y: 400, distance: 8.3
click at [1046, 384] on input "$ 45,000" at bounding box center [1034, 375] width 93 height 18
click at [1048, 384] on input "$ 45,000" at bounding box center [1034, 375] width 93 height 18
click at [1046, 384] on input "$ 45,000" at bounding box center [1034, 375] width 93 height 18
type input "$ 50,000"
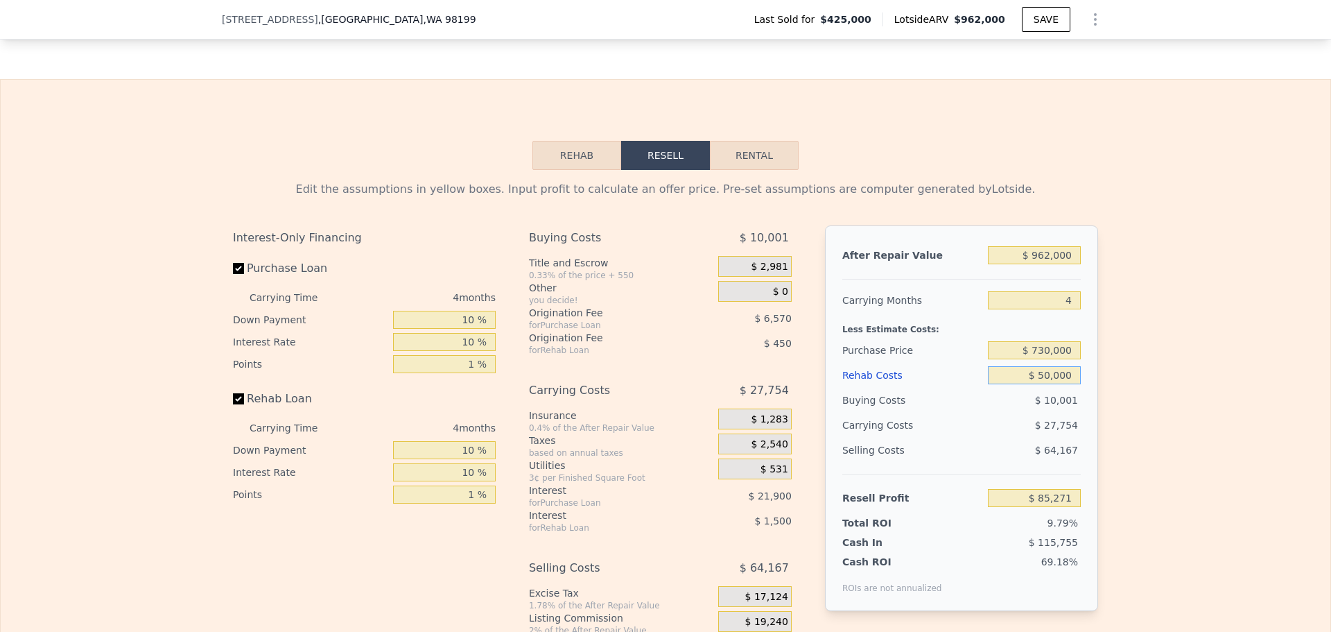
type input "$ 80,078"
type input "$ 50,000"
click at [1215, 325] on div "Edit the assumptions in yellow boxes. Input profit to calculate an offer price.…" at bounding box center [666, 428] width 1330 height 516
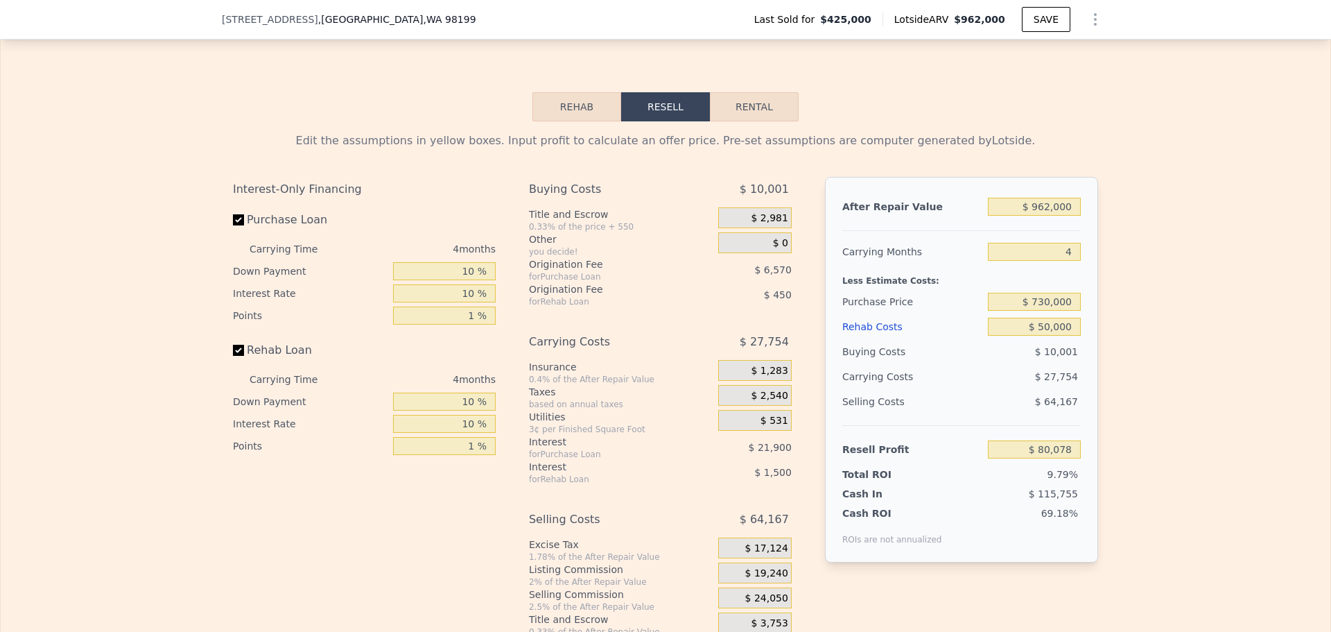
scroll to position [2149, 0]
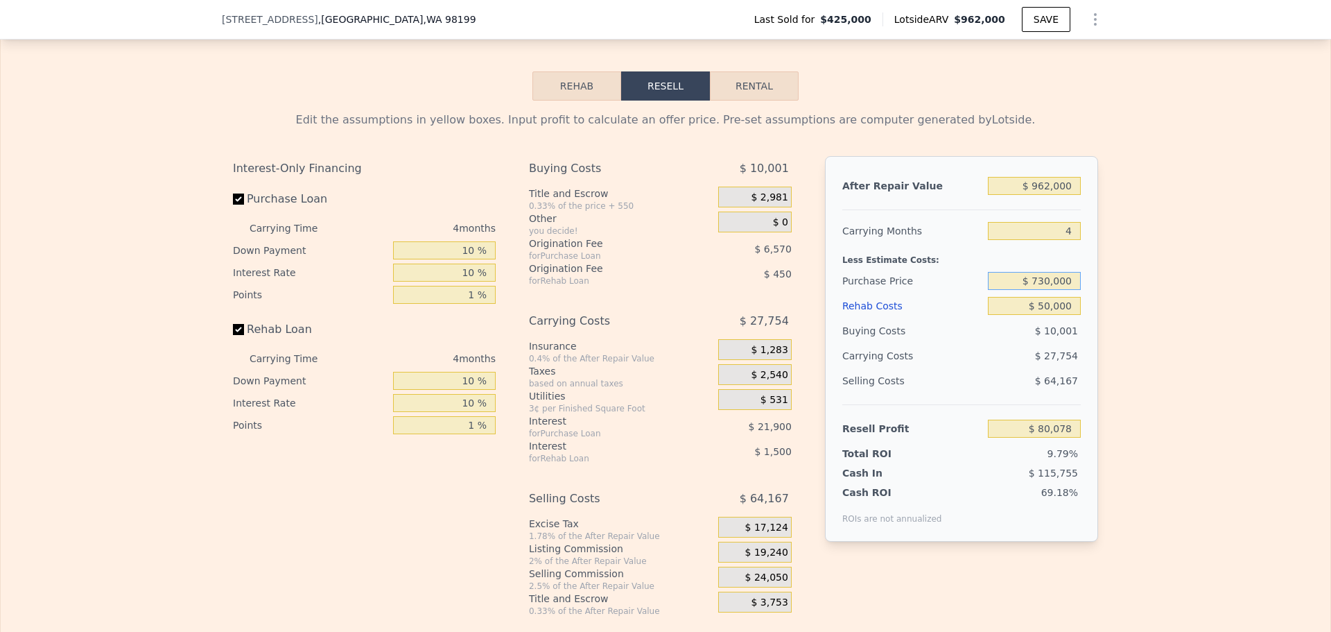
click at [1041, 290] on input "$ 730,000" at bounding box center [1034, 281] width 93 height 18
type input "$ 710,000"
click at [1129, 263] on div "Edit the assumptions in yellow boxes. Input profit to calculate an offer price.…" at bounding box center [666, 359] width 1330 height 516
type input "$ 100,925"
click at [1181, 217] on div "Edit the assumptions in yellow boxes. Input profit to calculate an offer price.…" at bounding box center [666, 359] width 1330 height 516
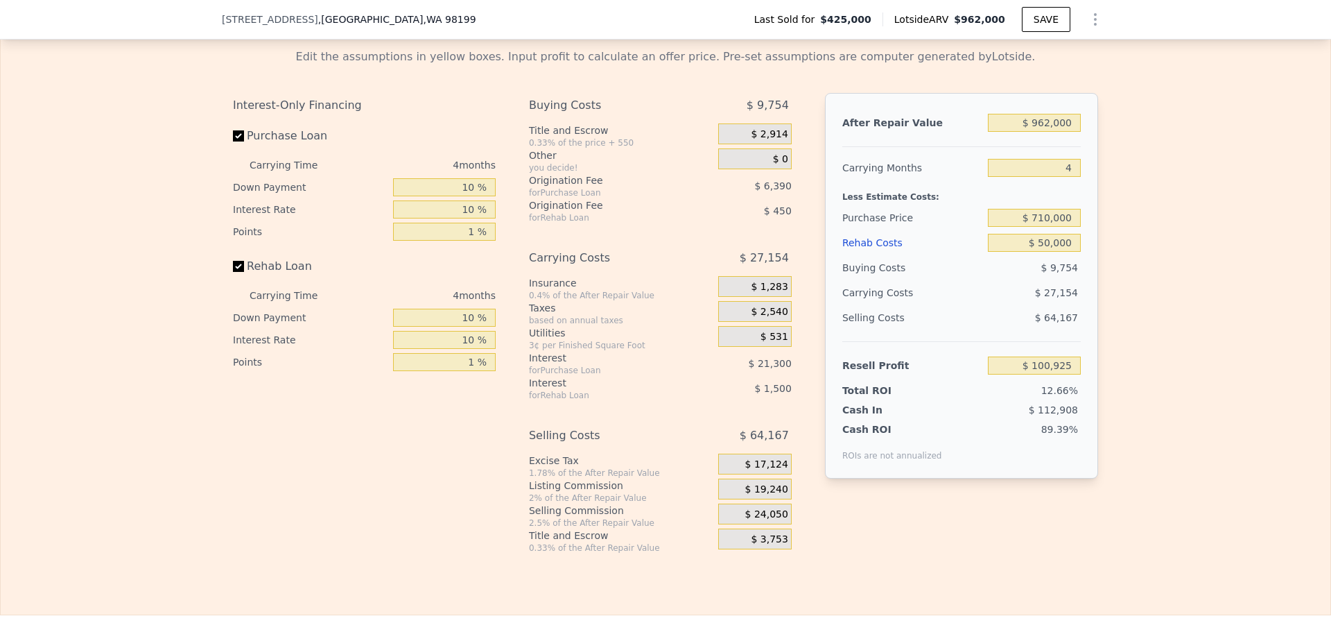
scroll to position [2219, 0]
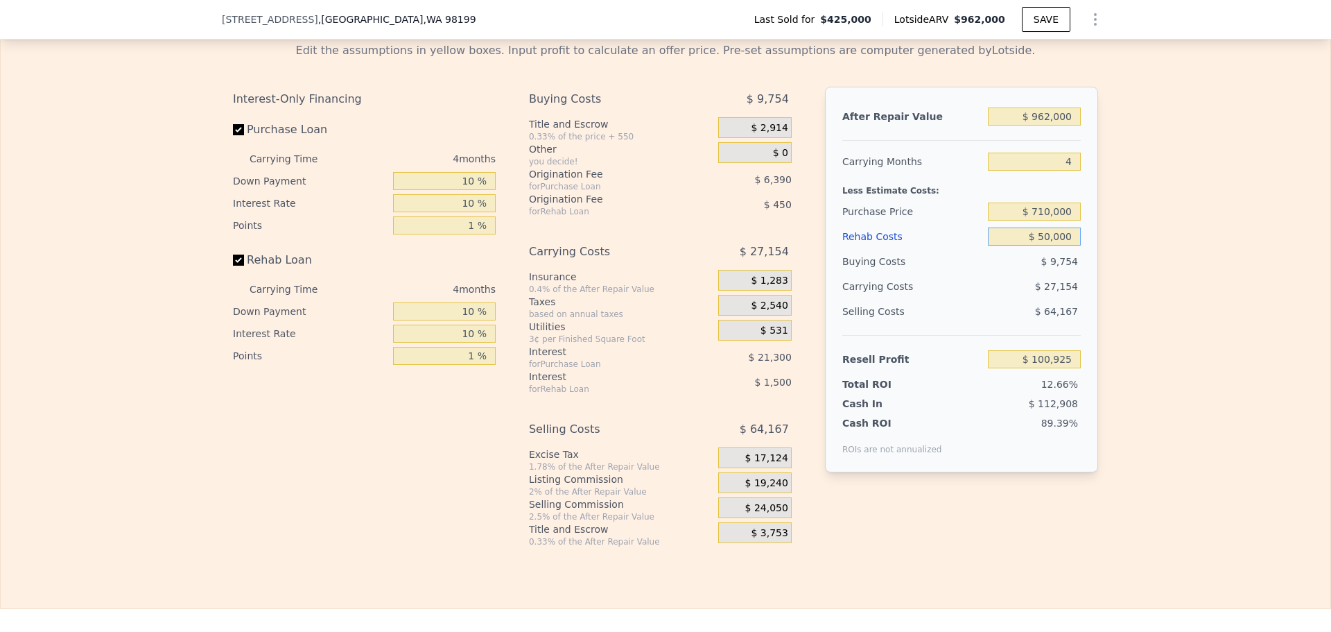
click at [1042, 245] on input "$ 50,000" at bounding box center [1034, 236] width 93 height 18
type input "$ 30,000"
type input "$ 121,705"
type input "5"
type input "$ 0"
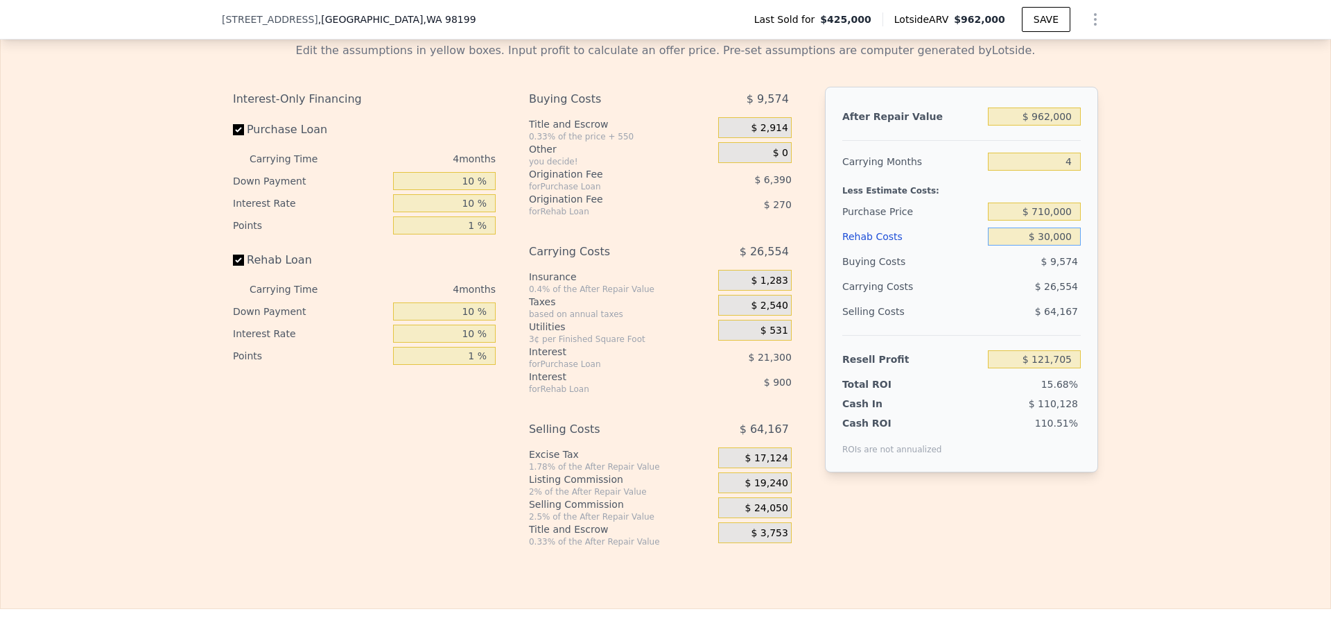
type input "$ 438,231"
type input "$ 0"
click at [1163, 250] on div "Edit the assumptions in yellow boxes. Input profit to calculate an offer price.…" at bounding box center [666, 289] width 1330 height 516
click at [1067, 245] on input "$ 0" at bounding box center [1034, 236] width 93 height 18
type input "$ 30,000"
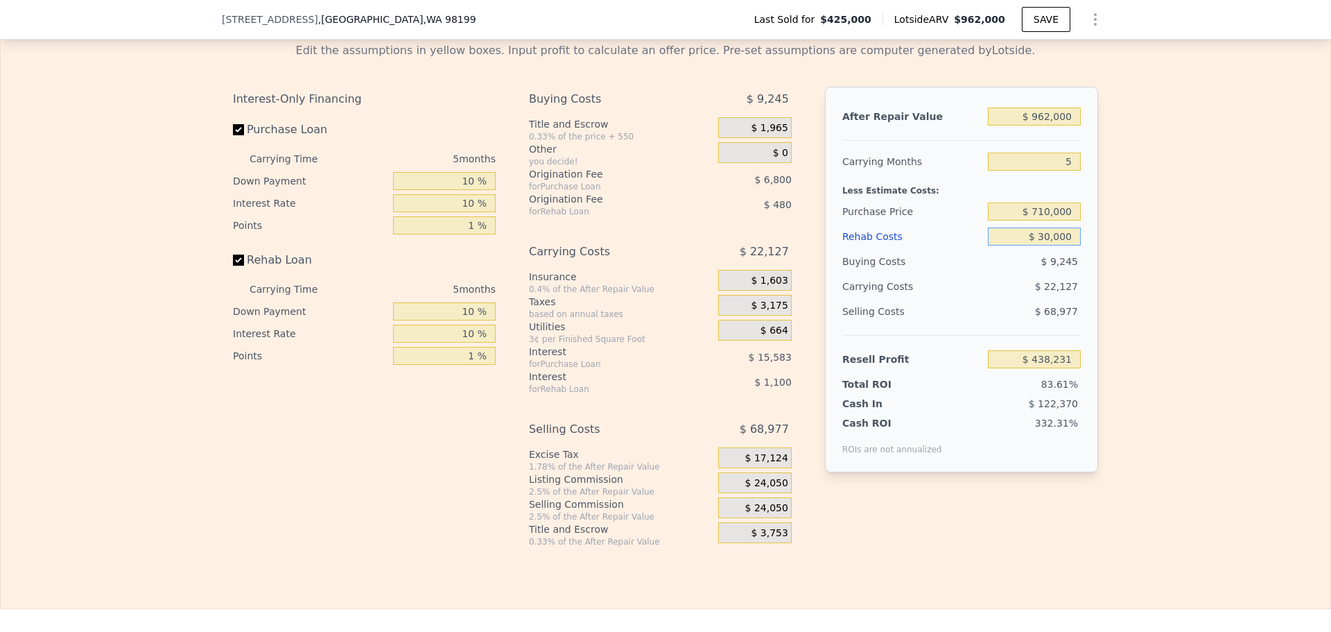
type input "$ 406,651"
type input "$ 30,000"
click at [1154, 188] on div "Edit the assumptions in yellow boxes. Input profit to calculate an offer price.…" at bounding box center [666, 289] width 1330 height 516
click at [1059, 171] on input "5" at bounding box center [1034, 162] width 93 height 18
type input "4"
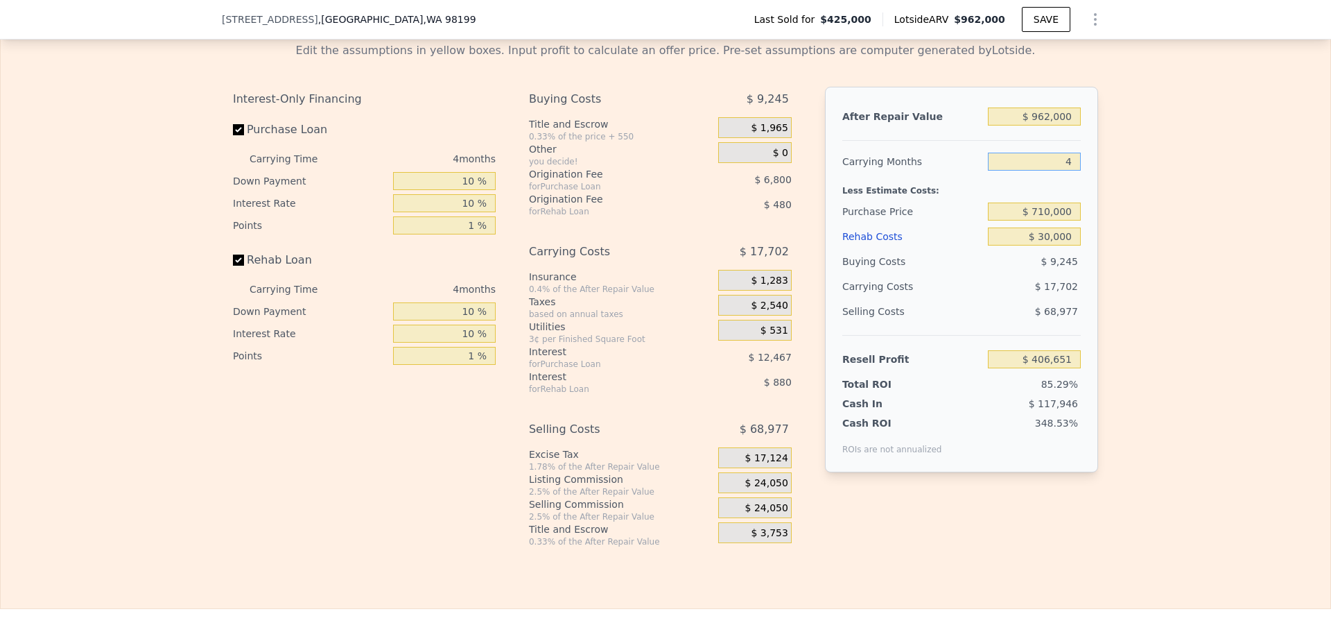
type input "$ 411,076"
type input "4"
click at [1179, 208] on div "Edit the assumptions in yellow boxes. Input profit to calculate an offer price.…" at bounding box center [666, 289] width 1330 height 516
click at [762, 489] on span "$ 24,050" at bounding box center [766, 483] width 43 height 12
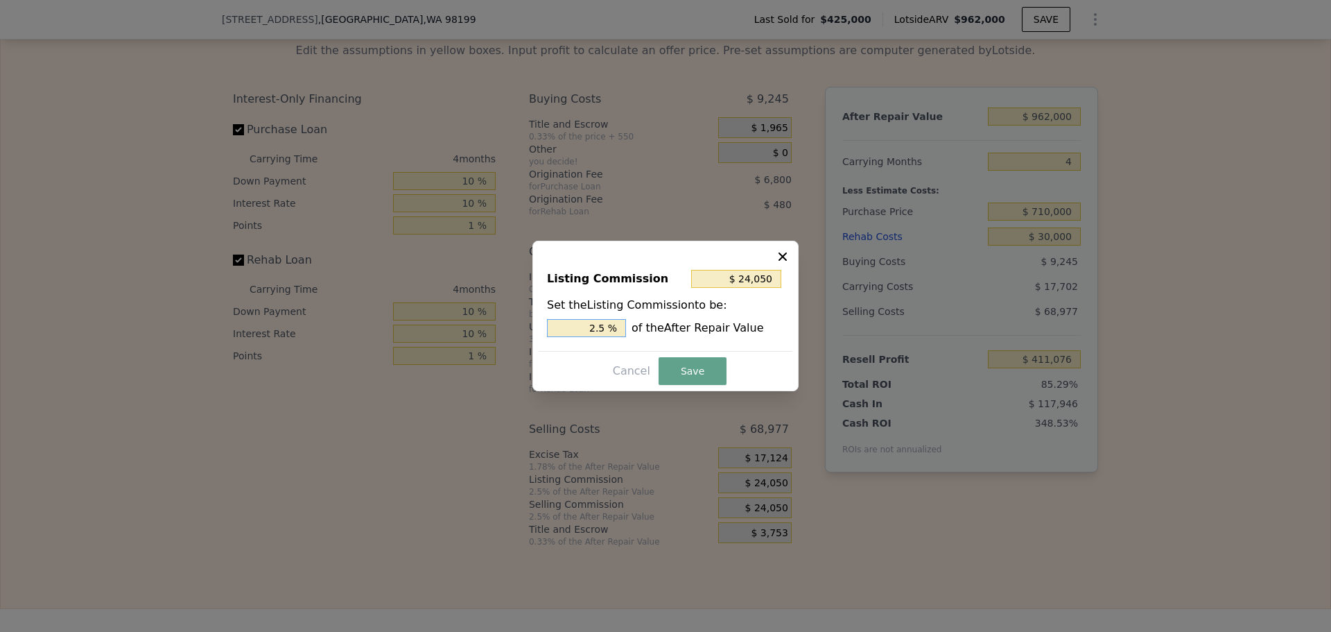
click at [607, 324] on input "2.5 %" at bounding box center [586, 328] width 79 height 18
type input "$ 19,240"
type input "2 %"
drag, startPoint x: 689, startPoint y: 368, endPoint x: 695, endPoint y: 365, distance: 7.1
click at [690, 368] on button "Save" at bounding box center [693, 371] width 68 height 28
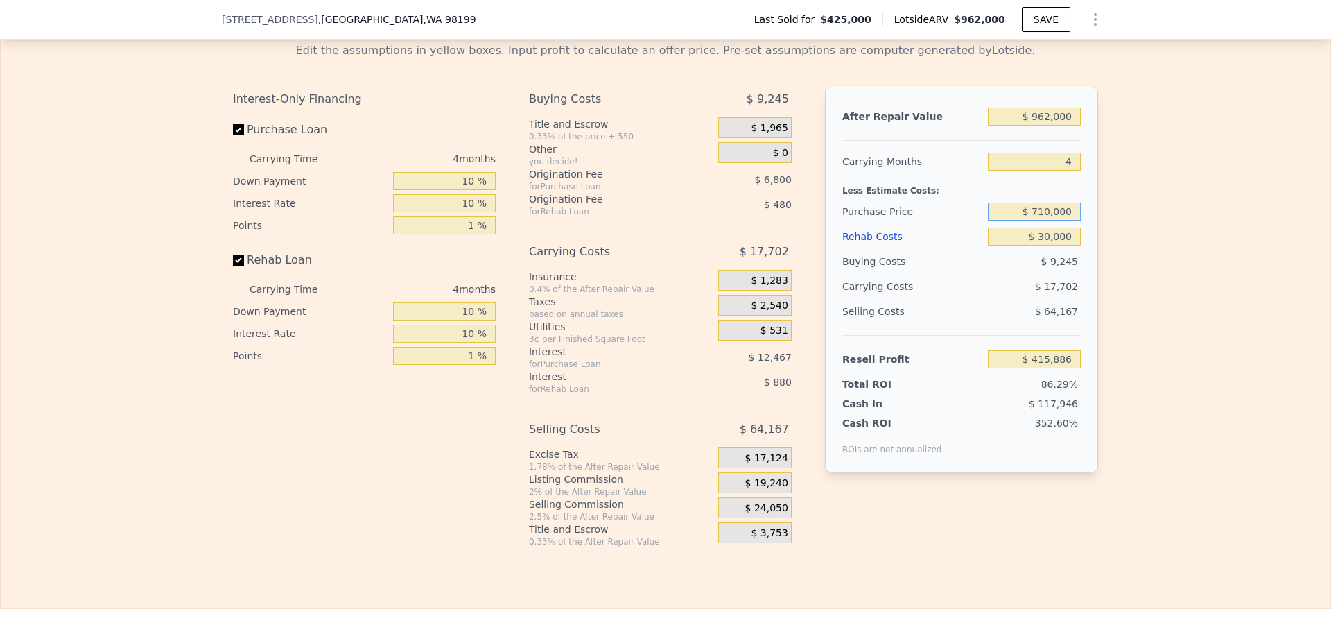
click at [1046, 220] on input "$ 710,000" at bounding box center [1034, 211] width 93 height 18
click at [1192, 234] on div "Edit the assumptions in yellow boxes. Input profit to calculate an offer price.…" at bounding box center [666, 289] width 1330 height 516
type input "$ 117,017"
drag, startPoint x: 1040, startPoint y: 232, endPoint x: 1047, endPoint y: 232, distance: 7.0
click at [1047, 220] on input "$ 710,000" at bounding box center [1034, 211] width 93 height 18
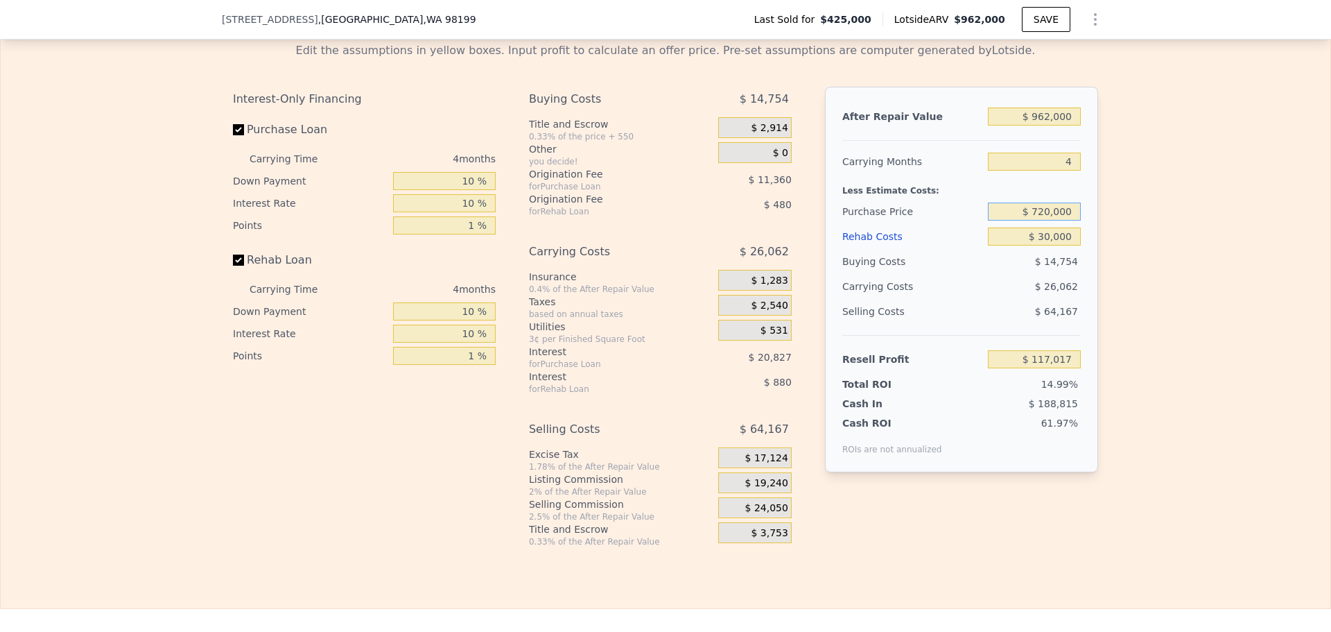
type input "$ 720,000"
click at [1235, 196] on div "Edit the assumptions in yellow boxes. Input profit to calculate an offer price.…" at bounding box center [666, 289] width 1330 height 516
type input "$ 106,531"
click at [1046, 220] on input "$ 720,000" at bounding box center [1034, 211] width 93 height 18
type input "$ 740,000"
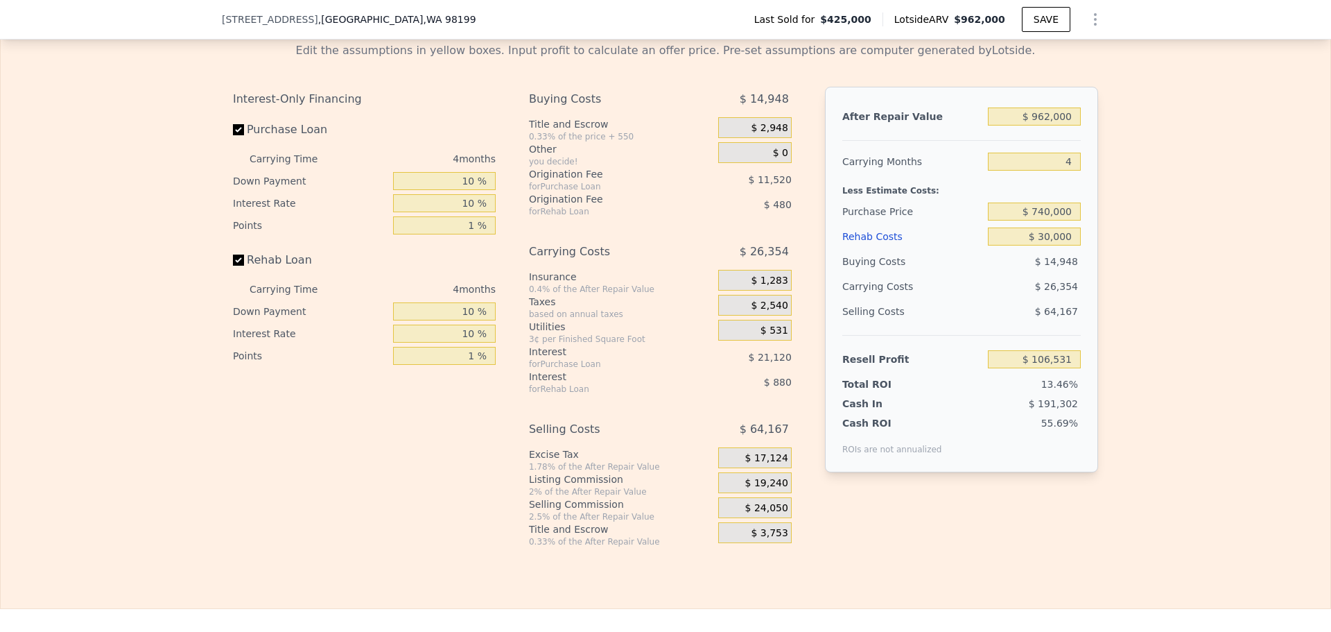
click at [1154, 218] on div "Edit the assumptions in yellow boxes. Input profit to calculate an offer price.…" at bounding box center [666, 289] width 1330 height 516
type input "$ 85,557"
click at [1044, 220] on input "$ 740,000" at bounding box center [1034, 211] width 93 height 18
type input "$ 720,000"
click at [1234, 323] on div "Edit the assumptions in yellow boxes. Input profit to calculate an offer price.…" at bounding box center [666, 289] width 1330 height 516
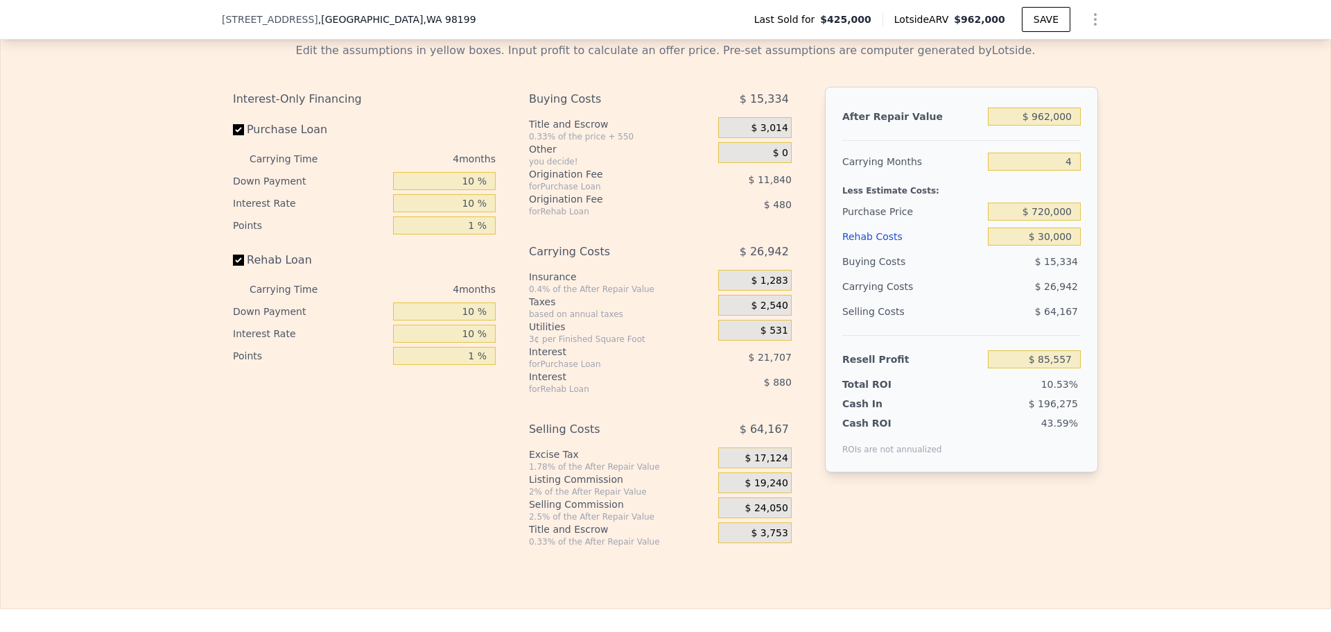
type input "$ 106,531"
type input "5"
type input "$ 0"
type input "$ 438,231"
drag, startPoint x: 1065, startPoint y: 176, endPoint x: 1049, endPoint y: 184, distance: 17.7
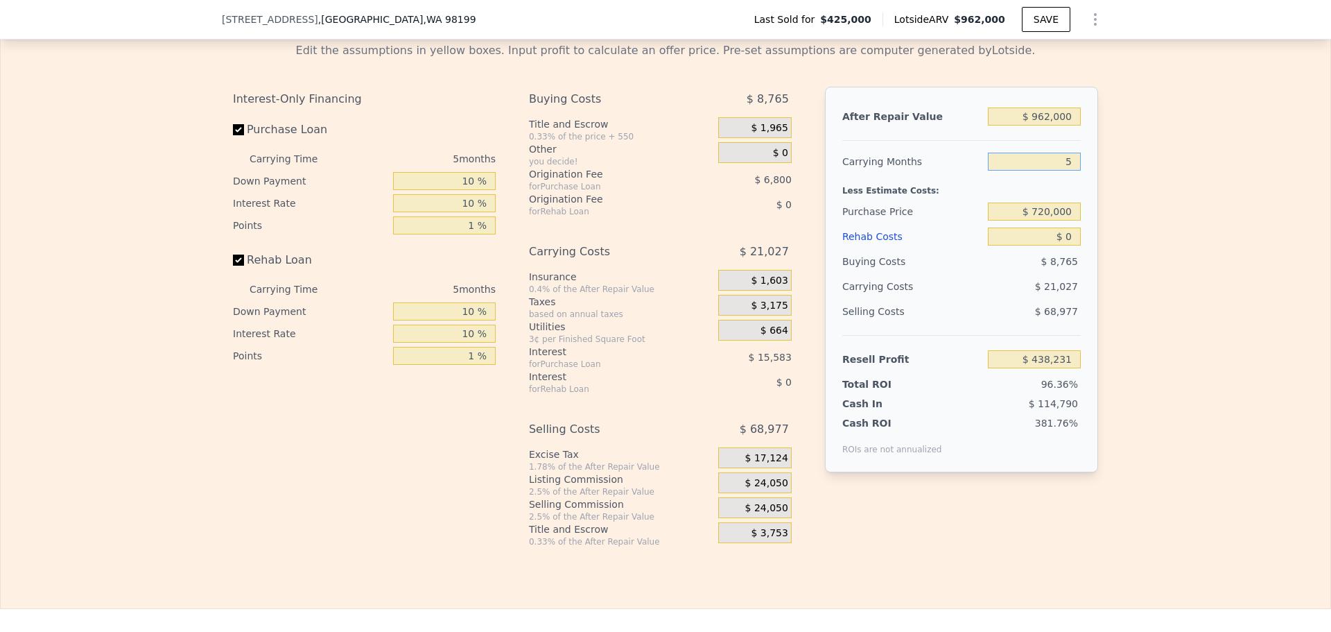
click at [1057, 171] on input "5" at bounding box center [1034, 162] width 93 height 18
type input "4"
type input "$ 442,436"
type input "4"
click at [1059, 220] on input "$ 720,000" at bounding box center [1034, 211] width 93 height 18
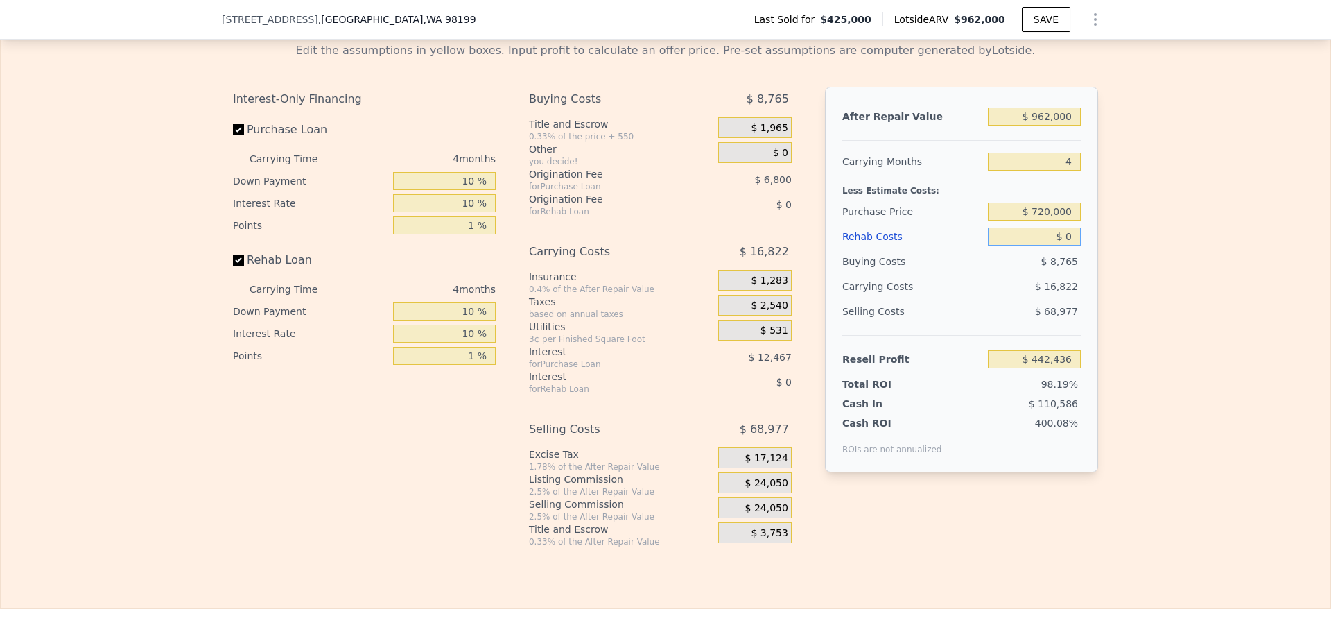
click at [1068, 245] on input "$ 0" at bounding box center [1034, 236] width 93 height 18
type input "$ 133,081"
type input "$ 50"
type input "$ 133,030"
type input "$ 50,000"
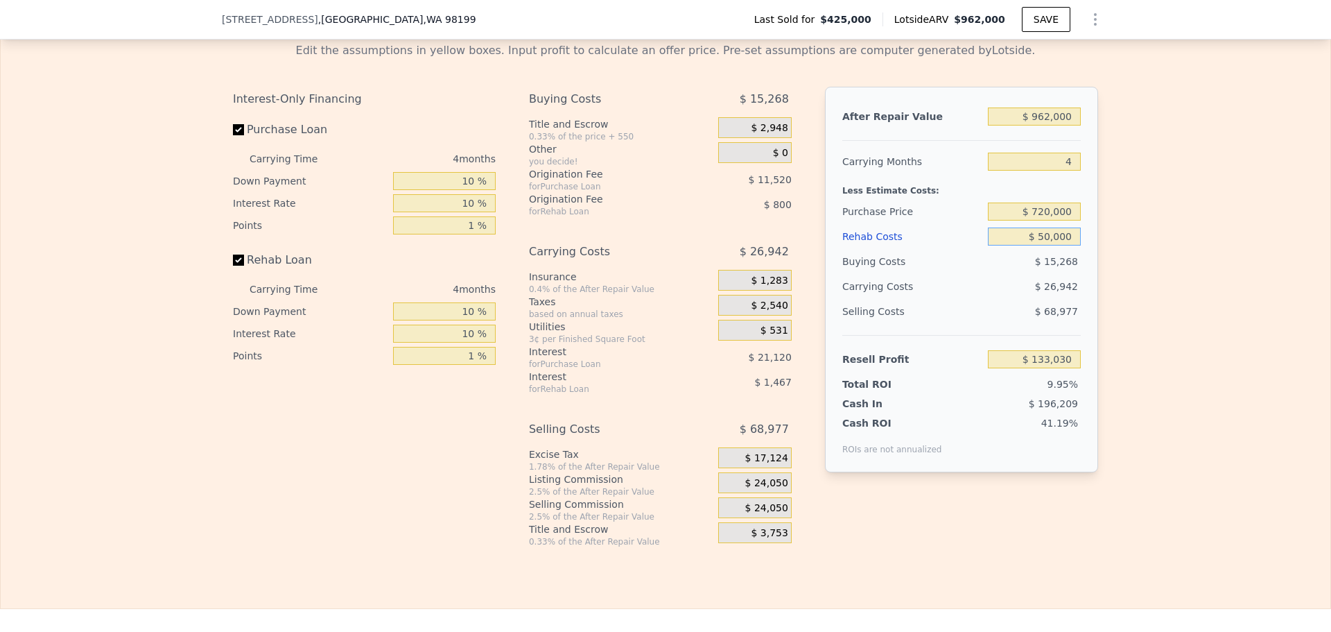
type input "$ 80,813"
type input "$ 50,000"
click at [1174, 252] on div "Edit the assumptions in yellow boxes. Input profit to calculate an offer price.…" at bounding box center [666, 289] width 1330 height 516
click at [1037, 220] on input "$ 720,000" at bounding box center [1034, 211] width 93 height 18
click at [1122, 228] on div "Edit the assumptions in yellow boxes. Input profit to calculate an offer price.…" at bounding box center [666, 289] width 1330 height 516
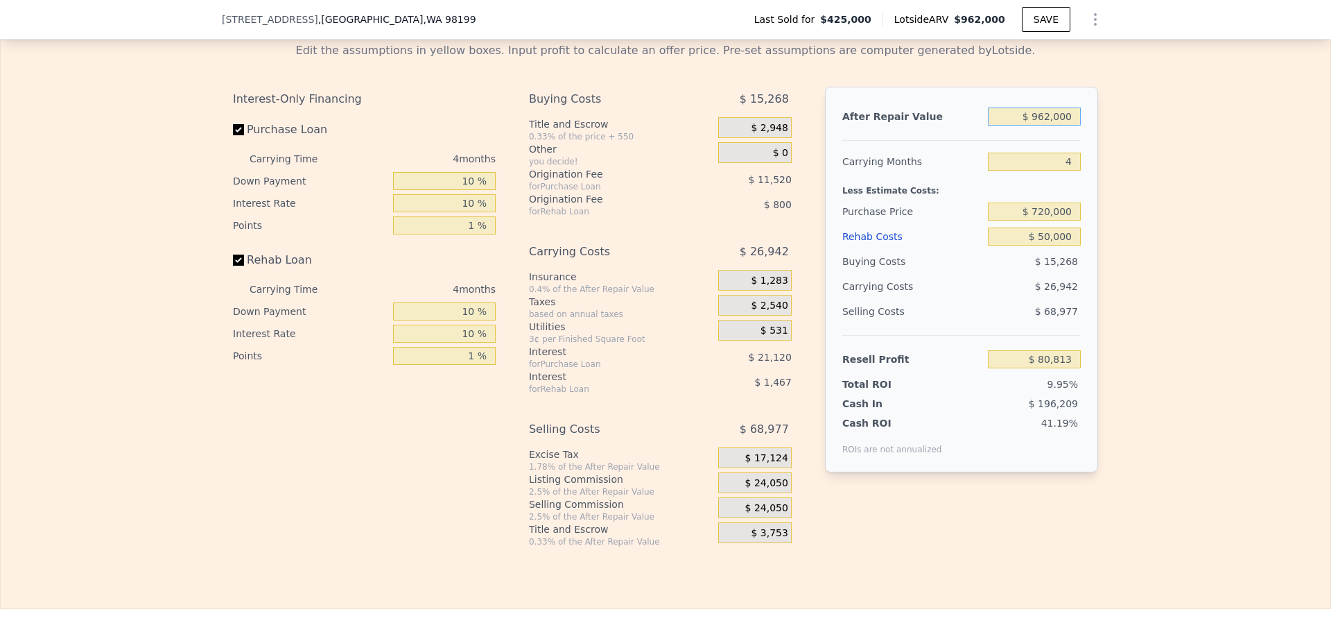
click at [1043, 125] on input "$ 962,000" at bounding box center [1034, 116] width 93 height 18
click at [1146, 171] on div "Edit the assumptions in yellow boxes. Input profit to calculate an offer price.…" at bounding box center [666, 289] width 1330 height 516
click at [772, 493] on div "$ 24,050" at bounding box center [754, 482] width 73 height 21
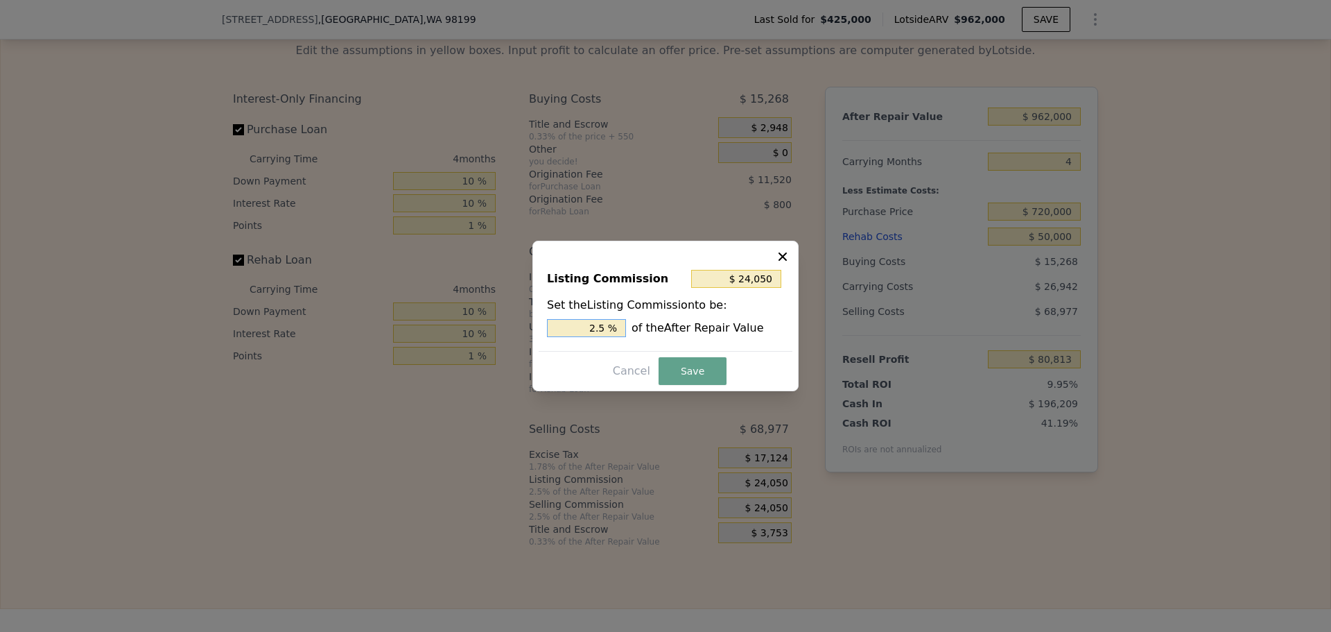
drag, startPoint x: 598, startPoint y: 324, endPoint x: 609, endPoint y: 324, distance: 11.1
click at [609, 324] on input "2.5 %" at bounding box center [586, 328] width 79 height 18
type input "$ 19,240"
type input "2 %"
click at [702, 377] on button "Save" at bounding box center [693, 371] width 68 height 28
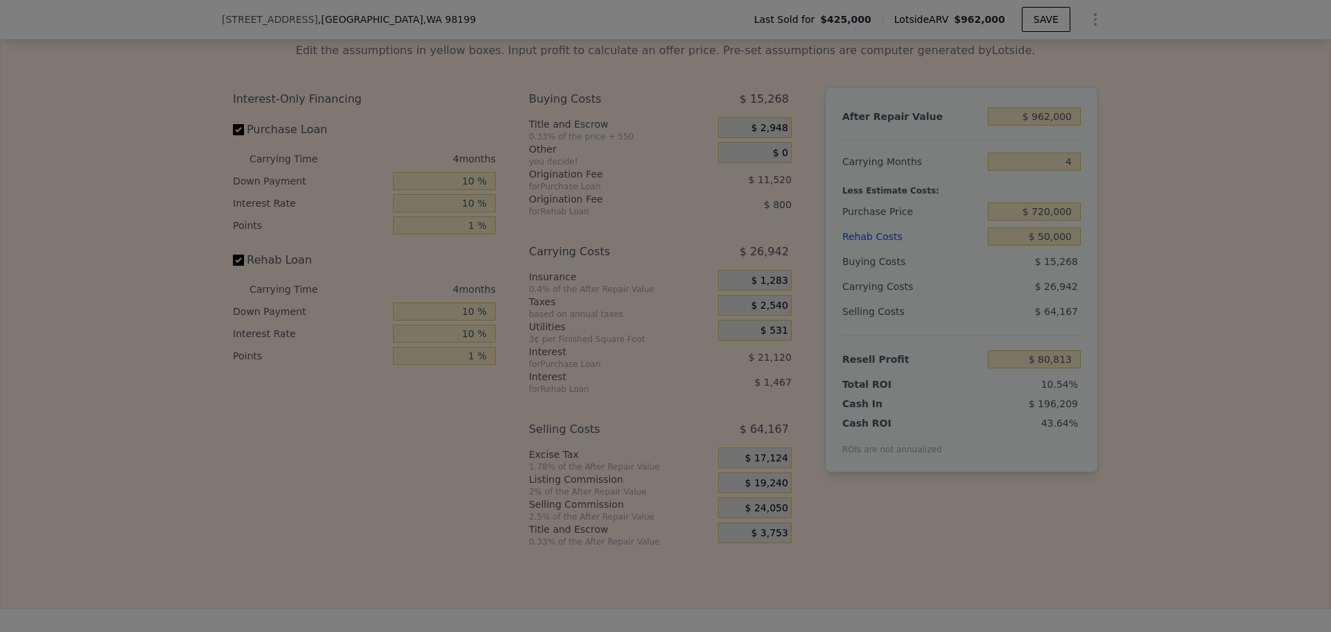
type input "$ 85,623"
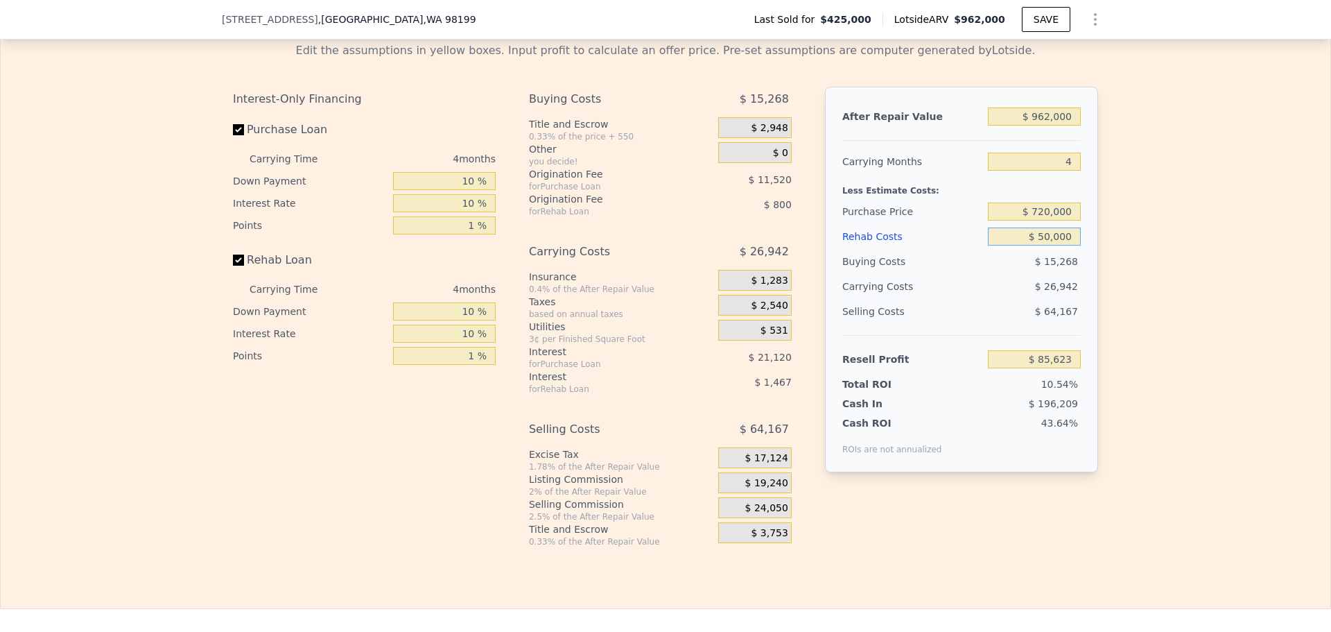
click at [1042, 245] on input "$ 50,000" at bounding box center [1034, 236] width 93 height 18
click at [1041, 245] on input "$ 50,000" at bounding box center [1034, 236] width 93 height 18
type input "$ 40,000"
type input "$ 96,079"
type input "$ 40,000"
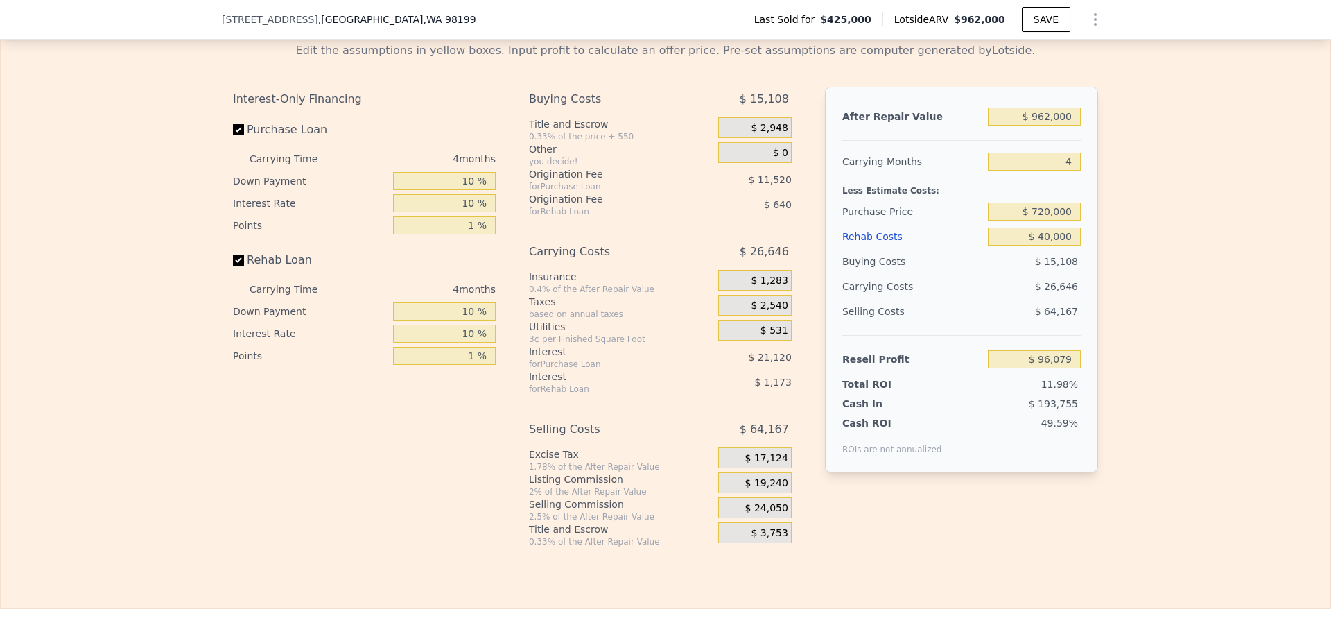
click at [1131, 263] on div "Edit the assumptions in yellow boxes. Input profit to calculate an offer price.…" at bounding box center [666, 289] width 1330 height 516
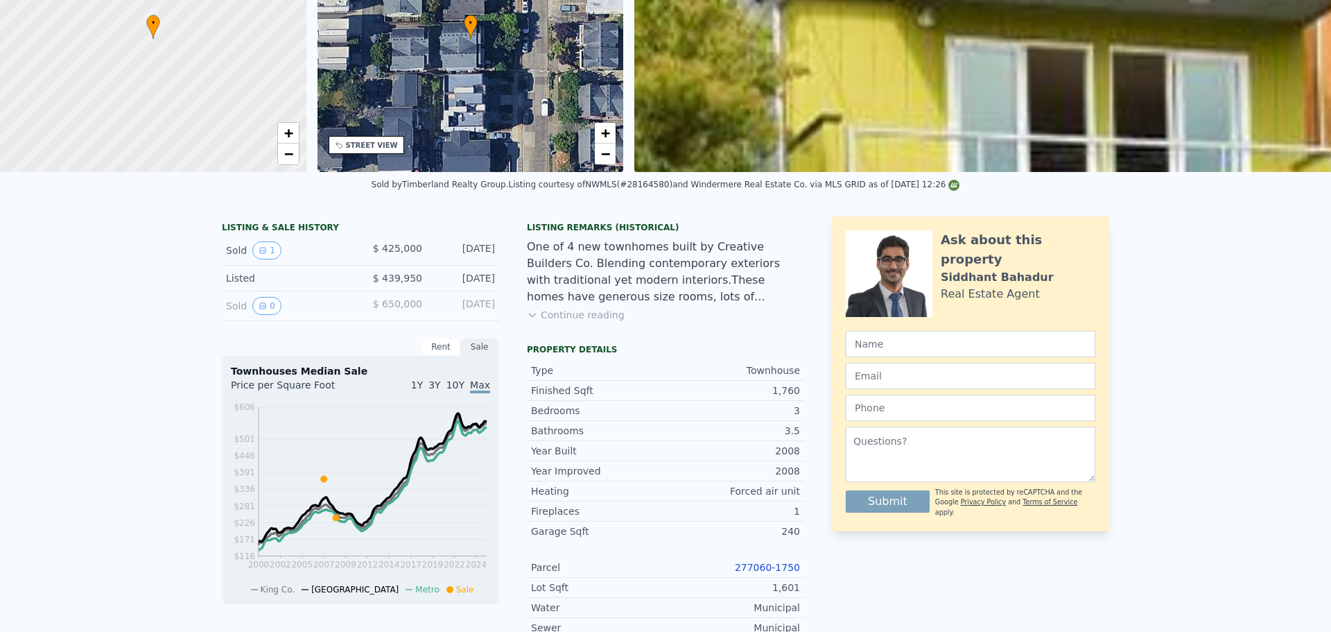
scroll to position [0, 0]
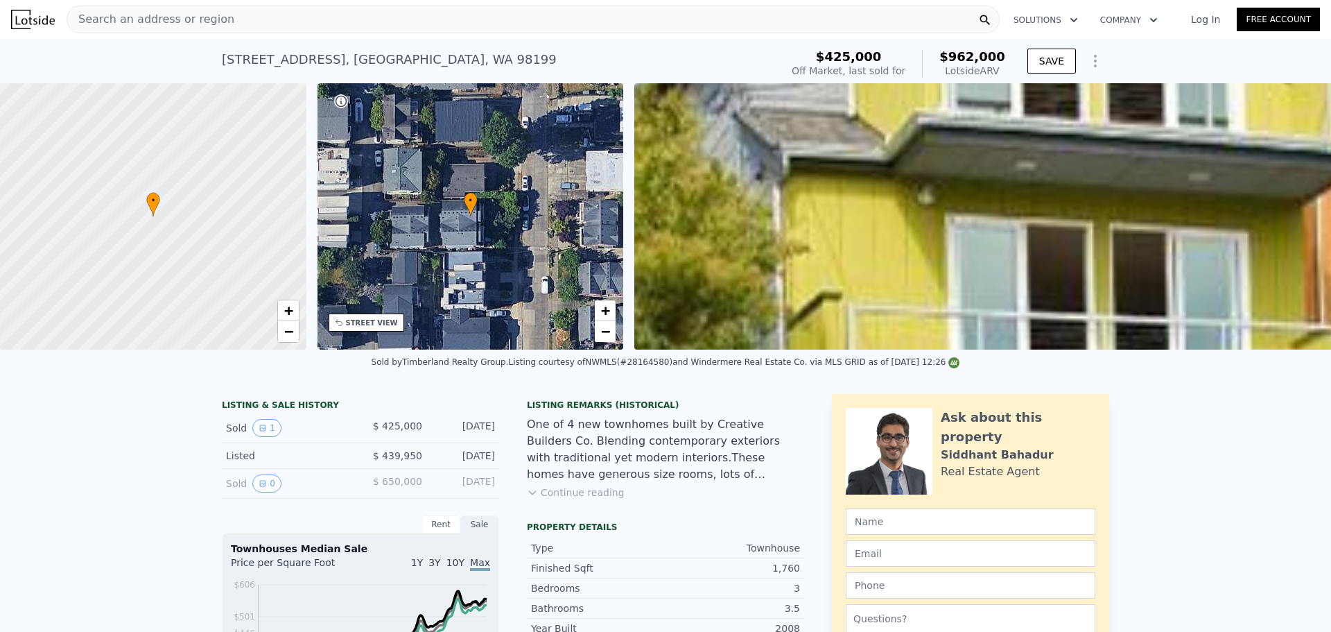
click at [171, 16] on span "Search an address or region" at bounding box center [150, 19] width 167 height 17
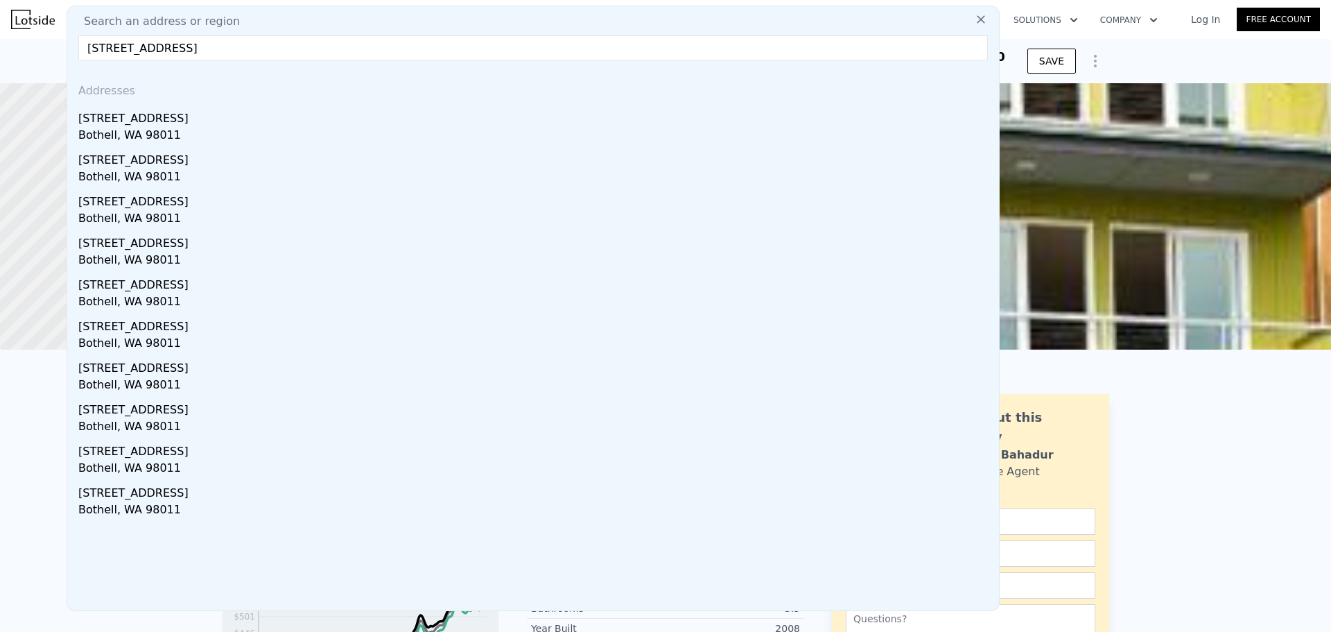
type input "[STREET_ADDRESS]"
click at [166, 130] on div "Bothell, WA 98011" at bounding box center [535, 136] width 915 height 19
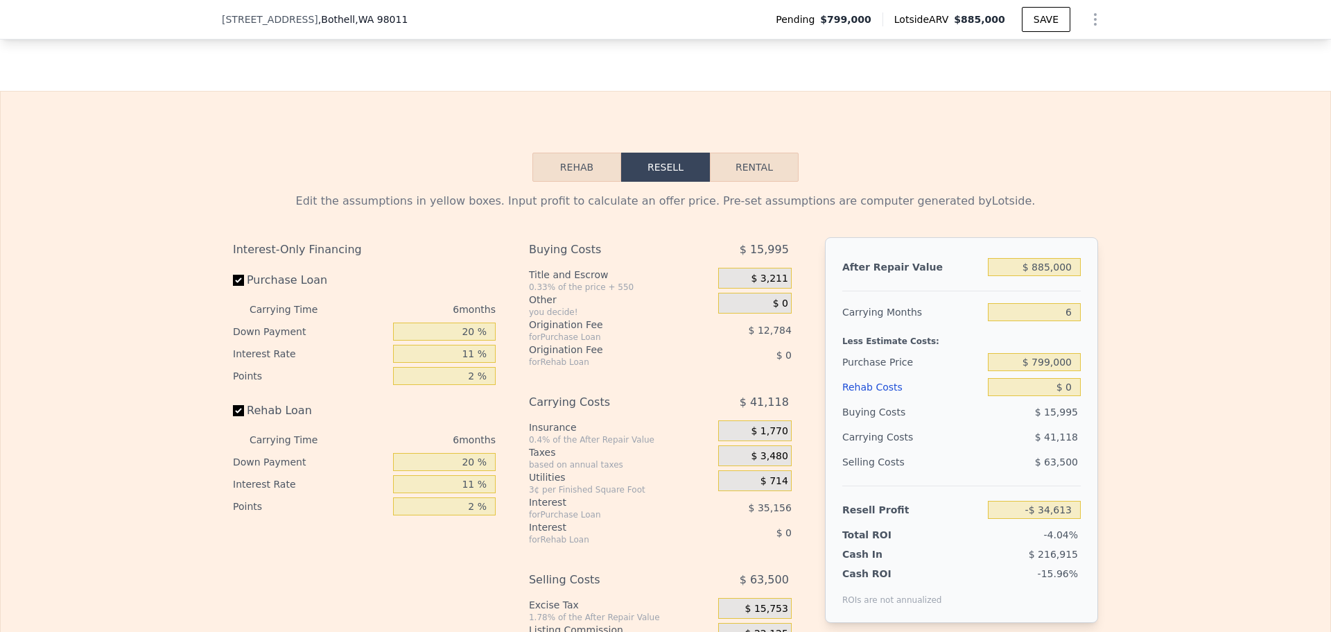
scroll to position [2080, 0]
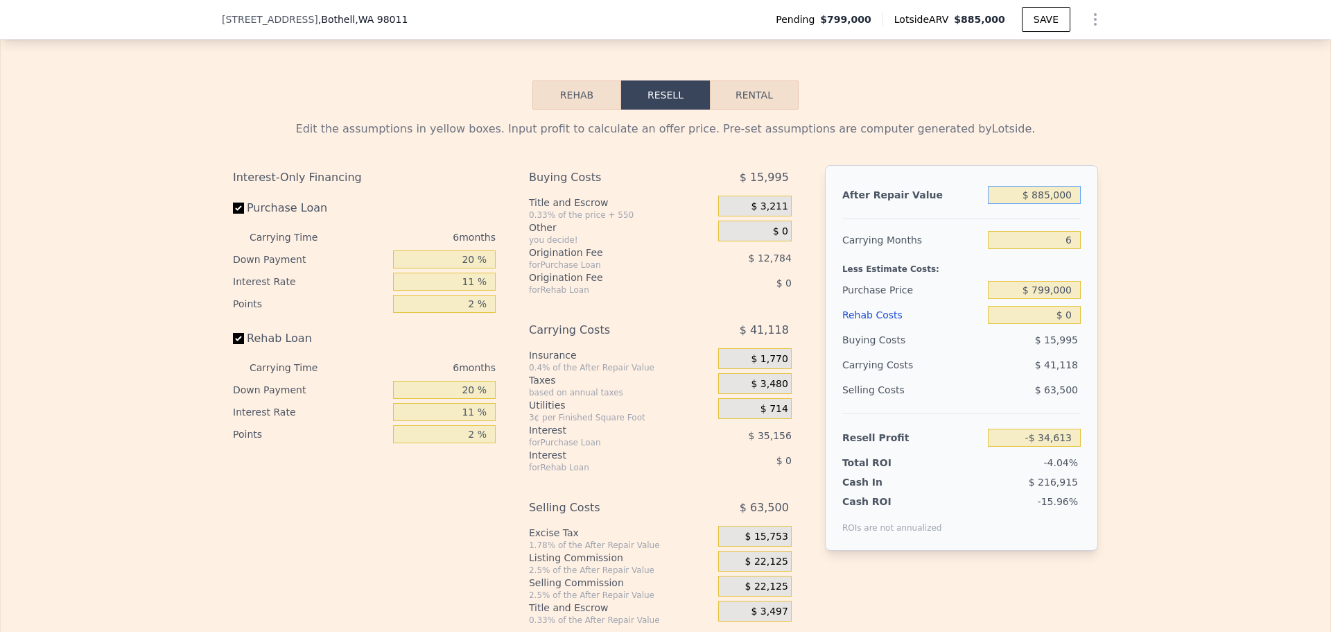
click at [1055, 204] on input "$ 885,000" at bounding box center [1034, 195] width 93 height 18
click at [1059, 299] on input "$ 799,000" at bounding box center [1034, 290] width 93 height 18
click at [1060, 299] on input "$ 799,000" at bounding box center [1034, 290] width 93 height 18
type input "$ 750,000"
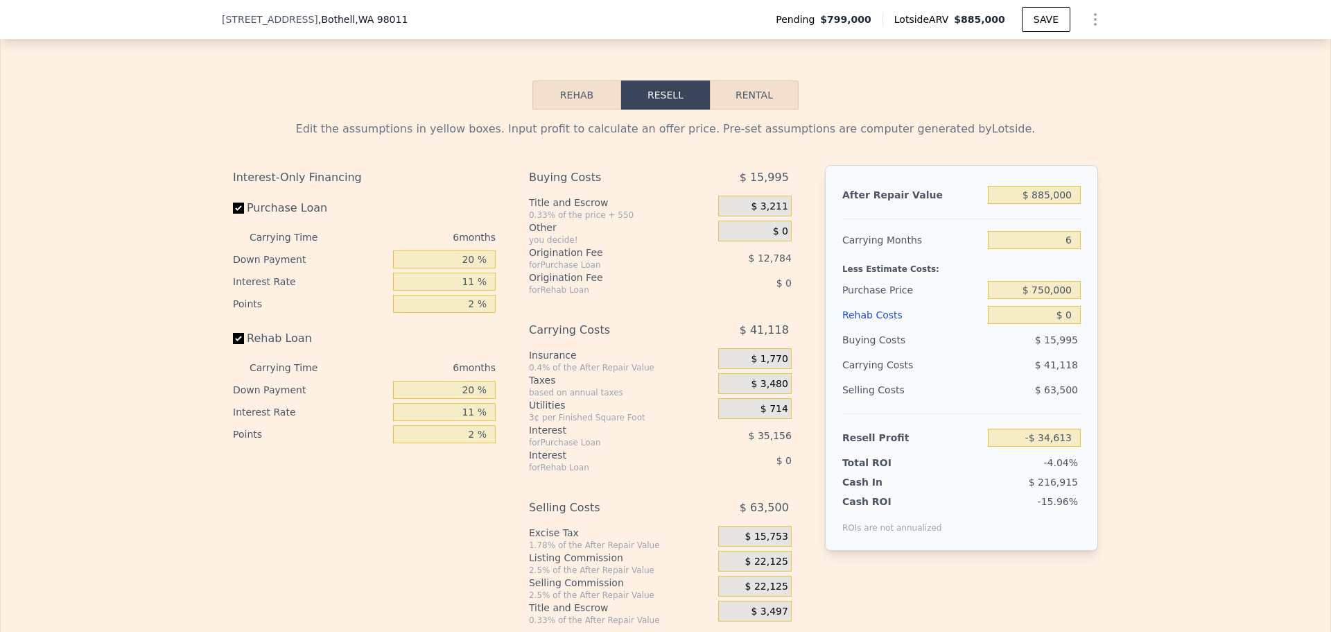
click at [1123, 254] on div "Edit the assumptions in yellow boxes. Input profit to calculate an offer price.…" at bounding box center [666, 368] width 1330 height 516
type input "$ 17,488"
drag, startPoint x: 1070, startPoint y: 261, endPoint x: 1061, endPoint y: 257, distance: 9.9
click at [1061, 249] on input "6" at bounding box center [1034, 240] width 93 height 18
type input "4"
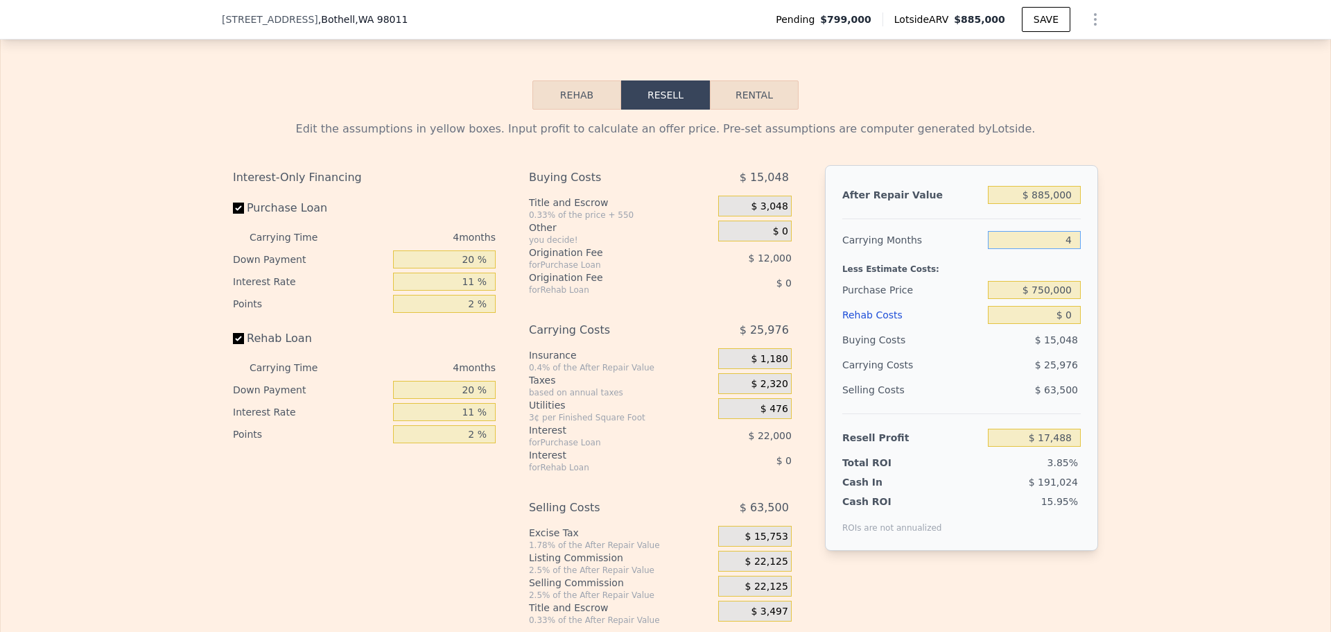
type input "$ 30,476"
type input "4"
click at [1146, 237] on div "Edit the assumptions in yellow boxes. Input profit to calculate an offer price.…" at bounding box center [666, 368] width 1330 height 516
click at [465, 268] on input "20 %" at bounding box center [444, 259] width 103 height 18
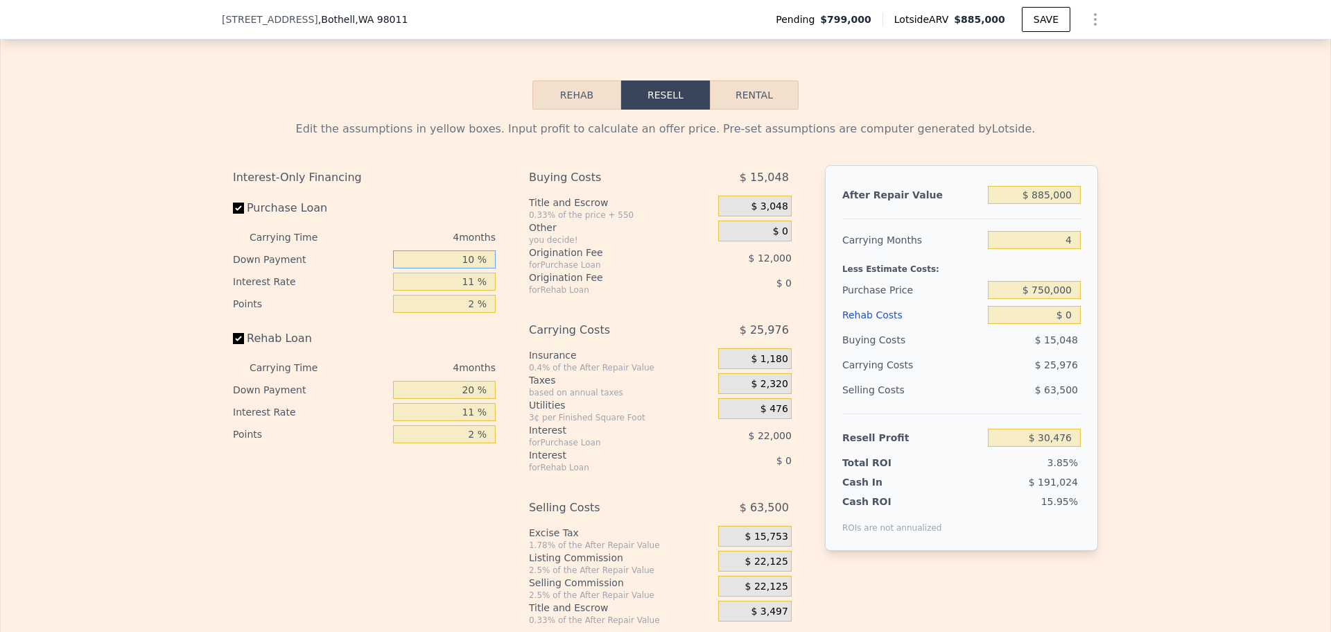
type input "10 %"
type input "1 %"
type input "$ 35,226"
type input "1 %"
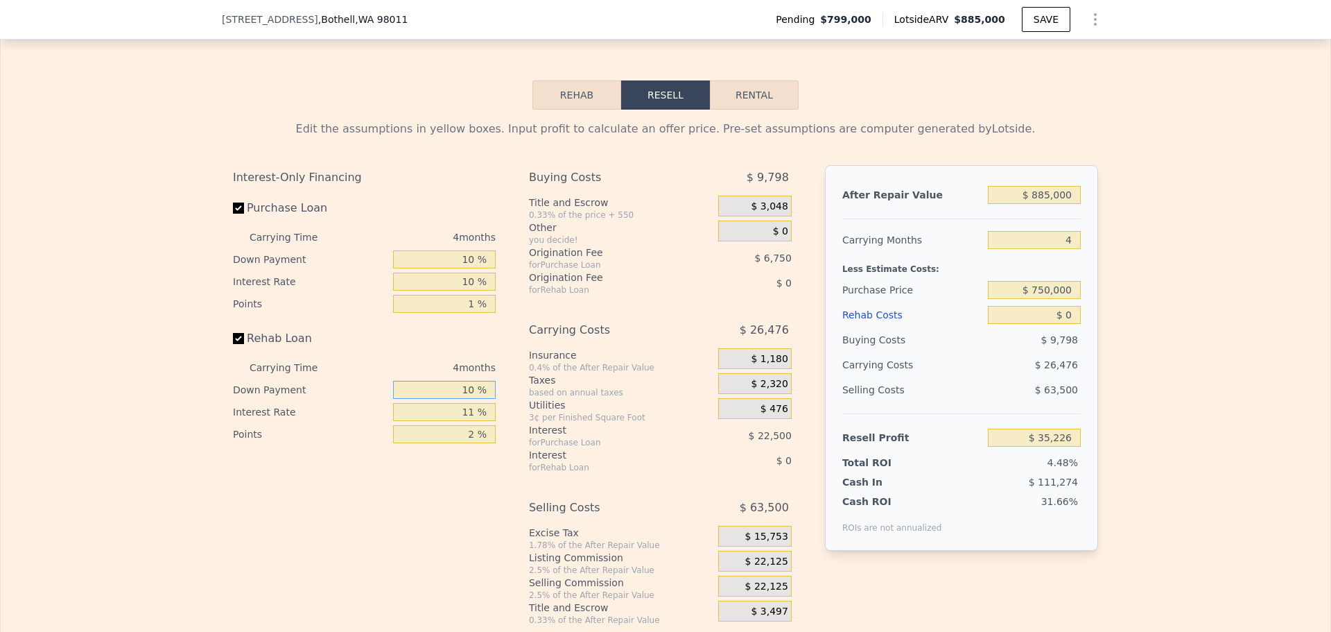
type input "10 %"
type input "1 %"
click at [1177, 407] on div "Edit the assumptions in yellow boxes. Input profit to calculate an offer price.…" at bounding box center [666, 368] width 1330 height 516
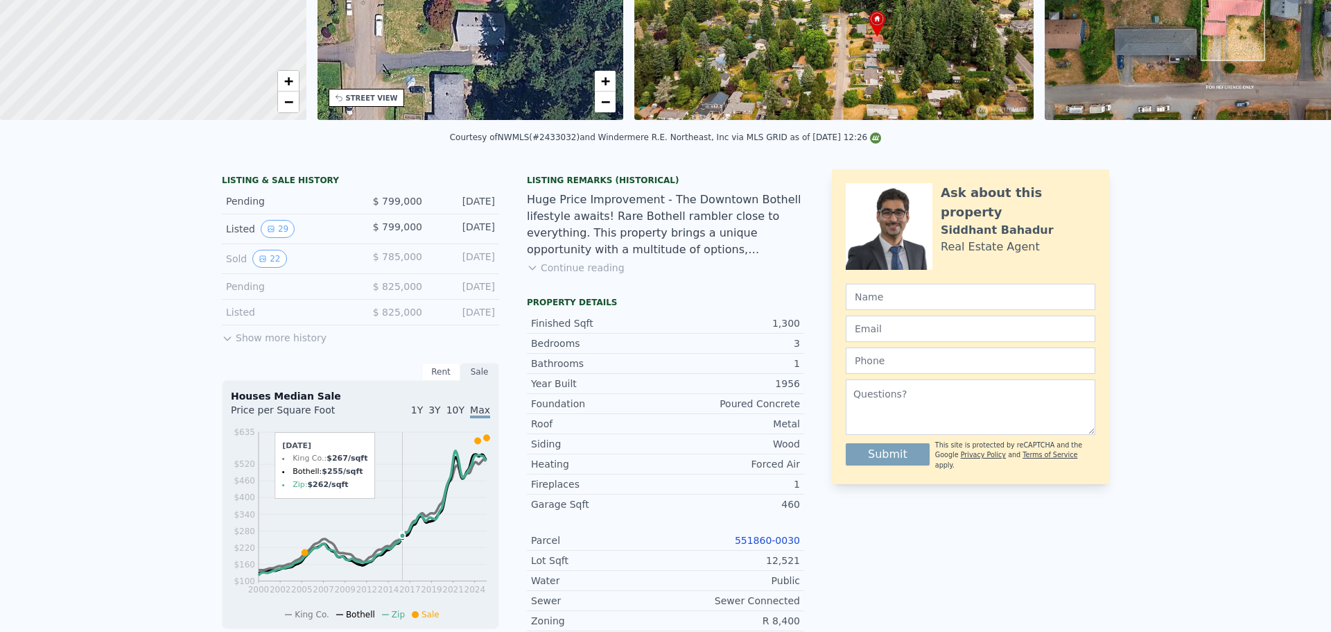
scroll to position [5, 0]
